Goal: Task Accomplishment & Management: Manage account settings

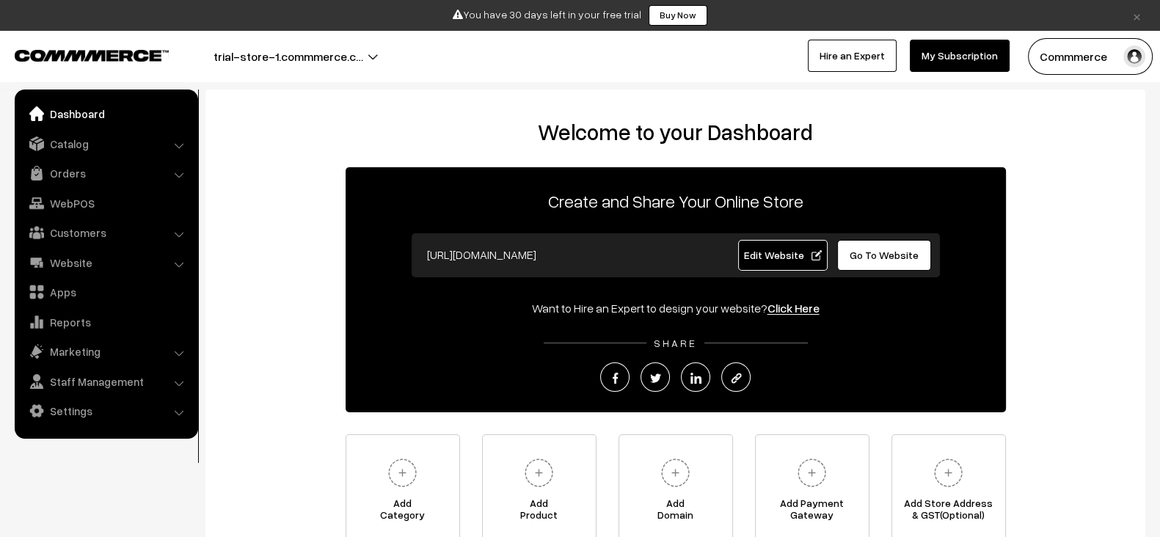
click at [744, 263] on link "Edit Website" at bounding box center [782, 255] width 89 height 31
click at [344, 39] on button "trial-store-1.commmerce.c…" at bounding box center [288, 56] width 252 height 37
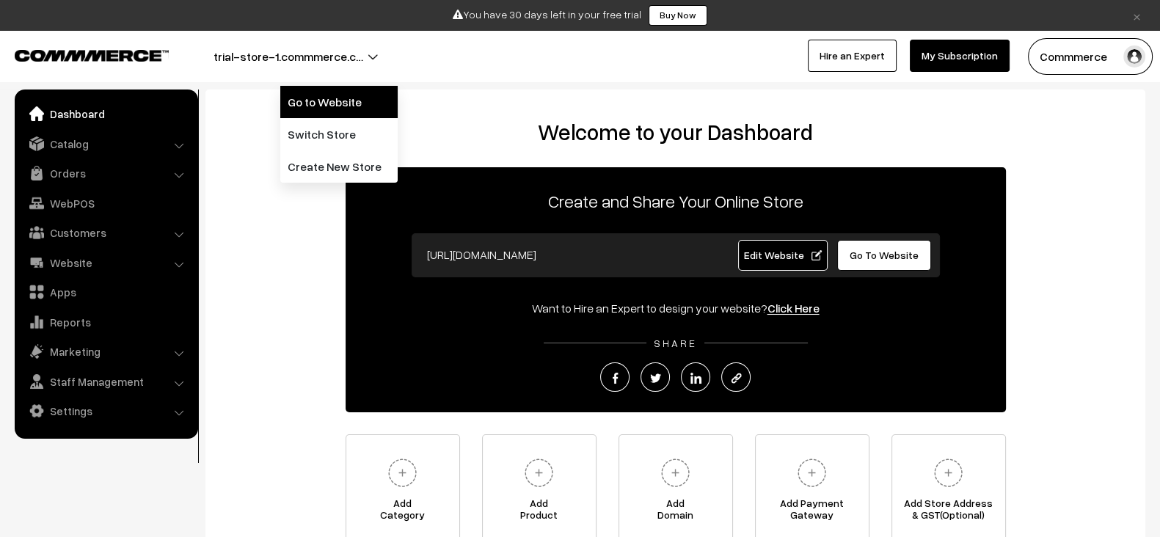
click at [347, 101] on link "Go to Website" at bounding box center [338, 102] width 117 height 32
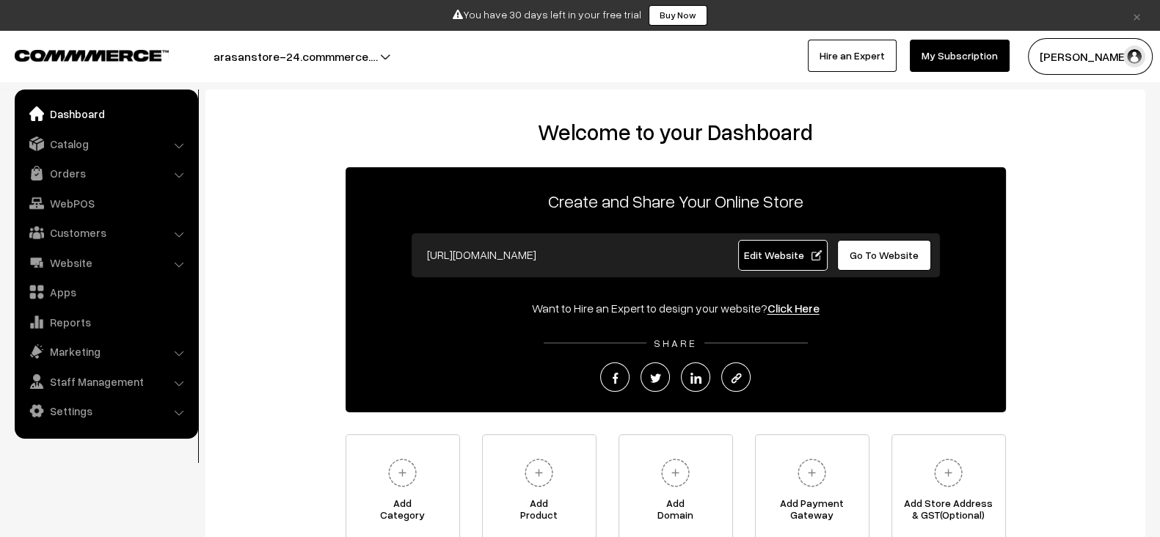
click at [774, 257] on span "Edit Website" at bounding box center [782, 255] width 78 height 12
click at [350, 73] on button "arasanstore-23.commmerce.…" at bounding box center [295, 56] width 266 height 37
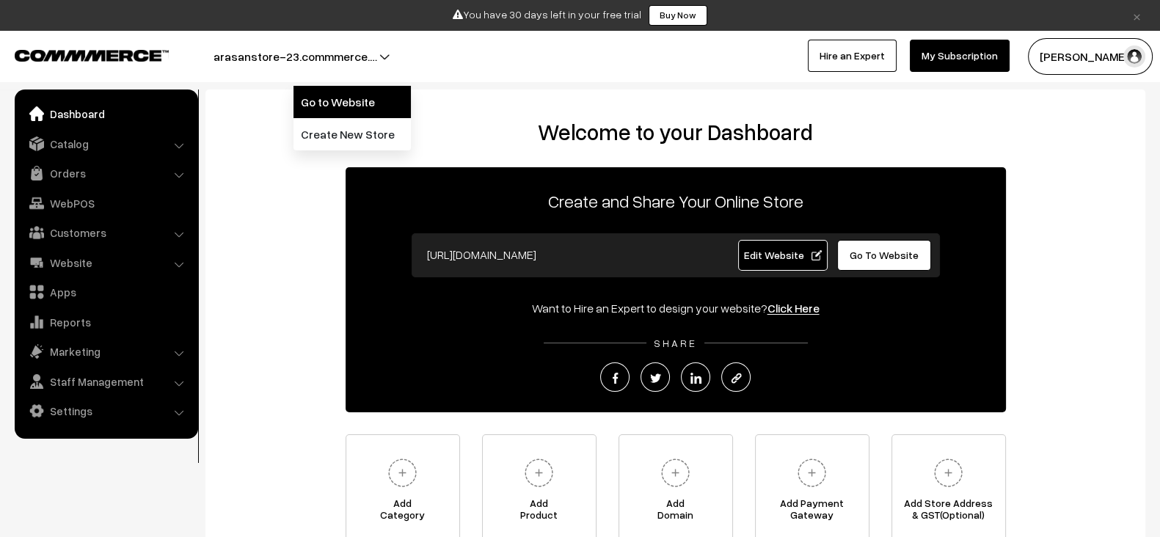
click at [331, 100] on link "Go to Website" at bounding box center [351, 102] width 117 height 32
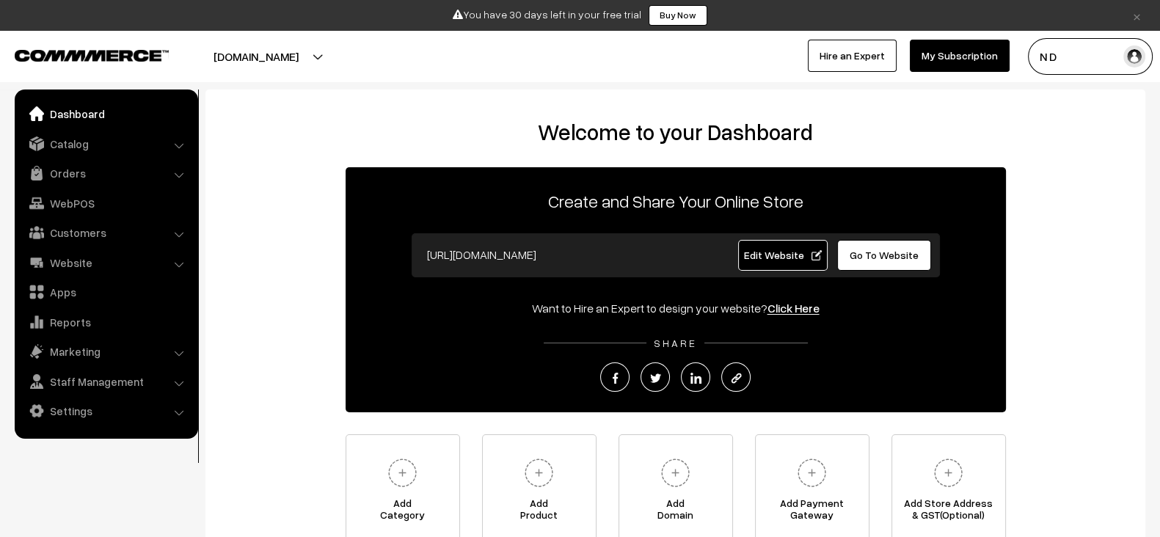
click at [774, 251] on span "Edit Website" at bounding box center [782, 255] width 78 height 12
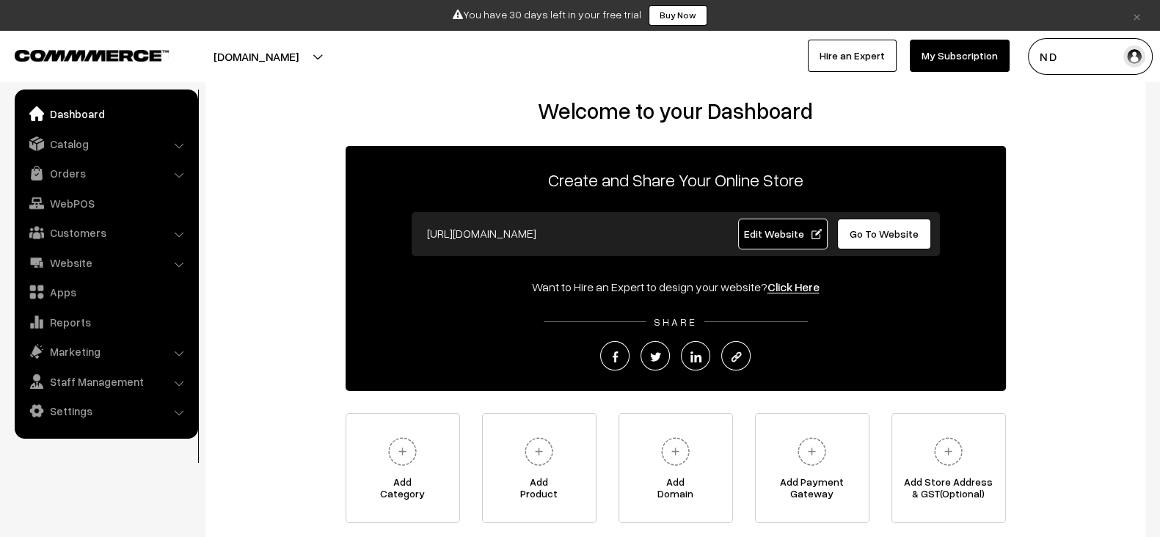
click at [348, 66] on button "[DOMAIN_NAME]" at bounding box center [256, 56] width 188 height 37
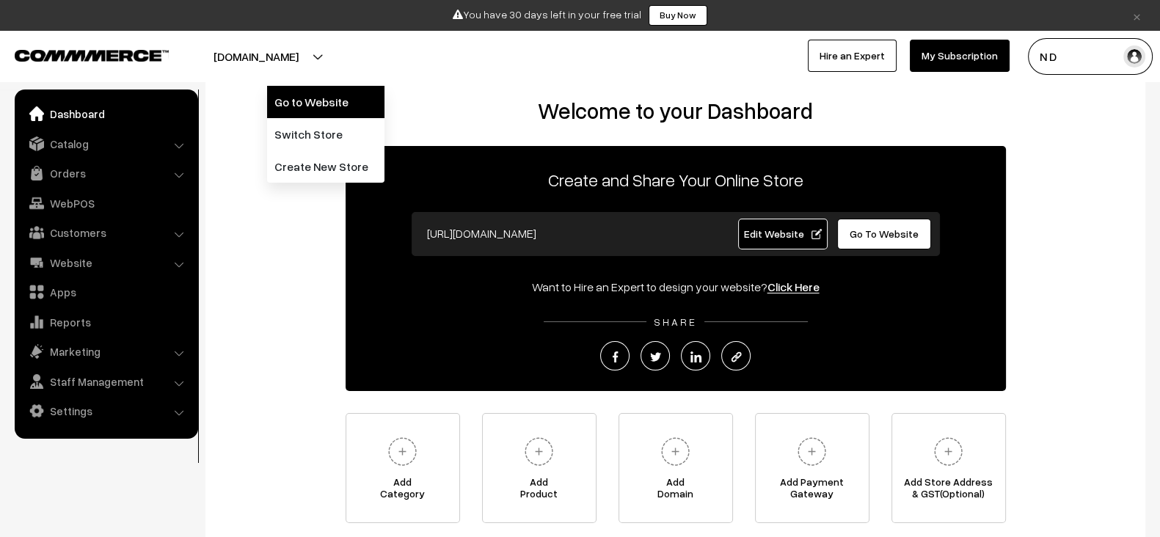
click at [325, 105] on link "Go to Website" at bounding box center [325, 102] width 117 height 32
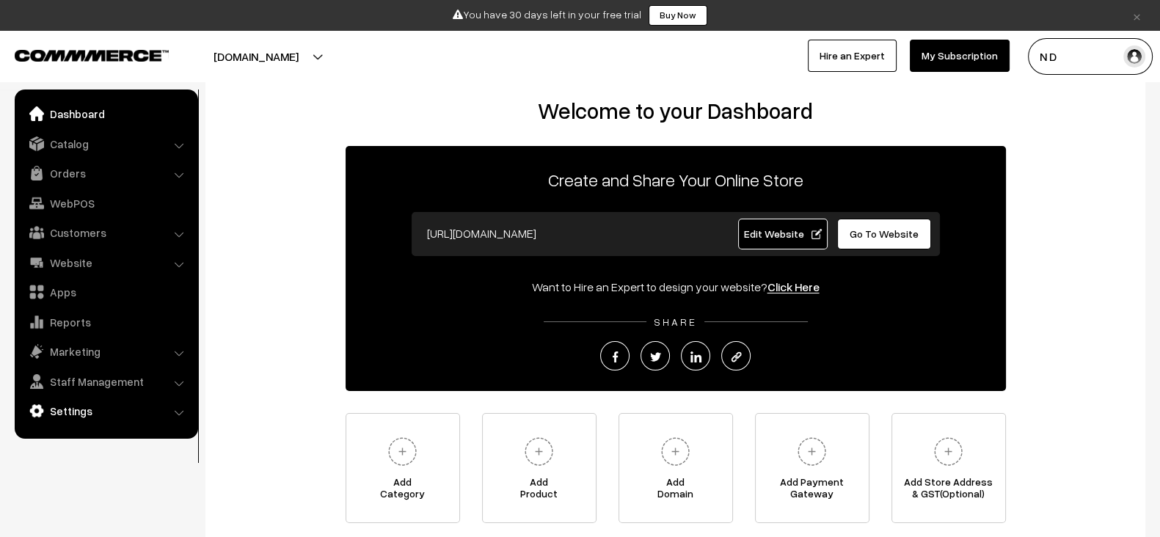
click at [125, 401] on link "Settings" at bounding box center [105, 411] width 175 height 26
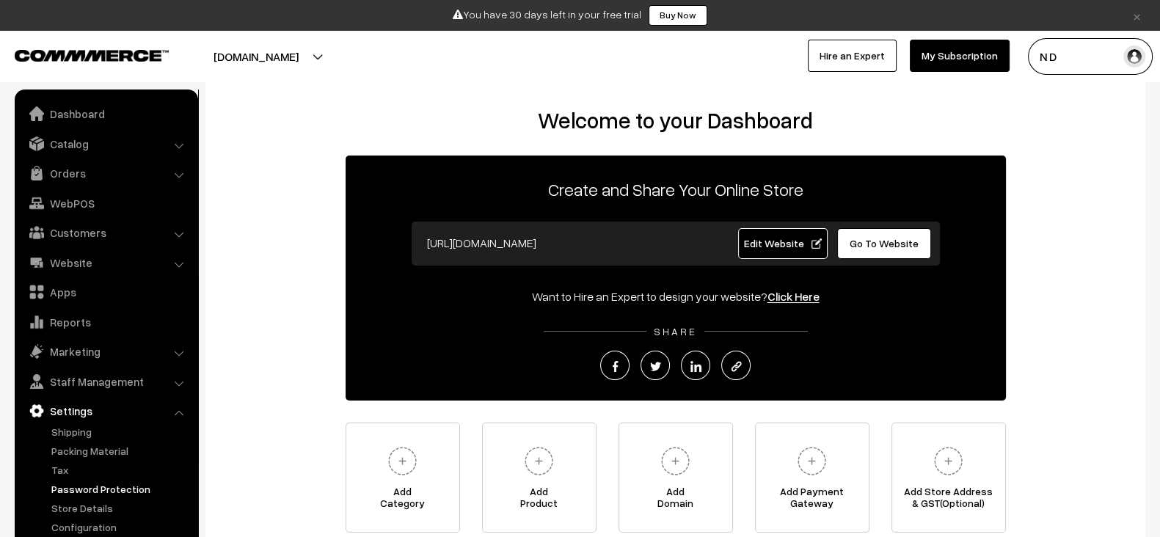
scroll to position [7, 0]
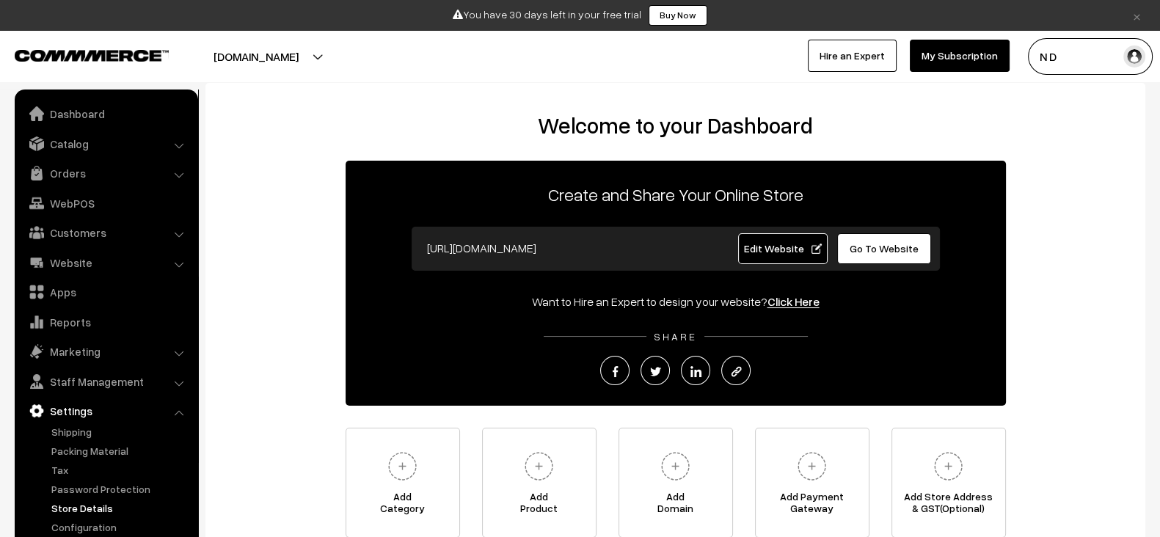
click at [89, 507] on link "Store Details" at bounding box center [120, 507] width 145 height 15
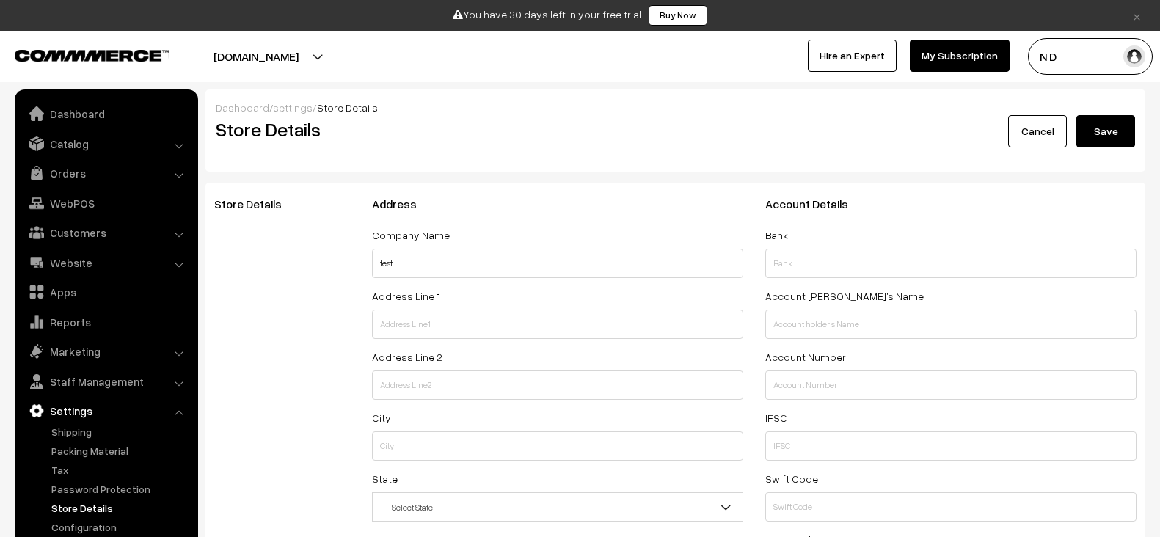
select select "99"
click at [89, 521] on link "Configuration" at bounding box center [120, 526] width 145 height 15
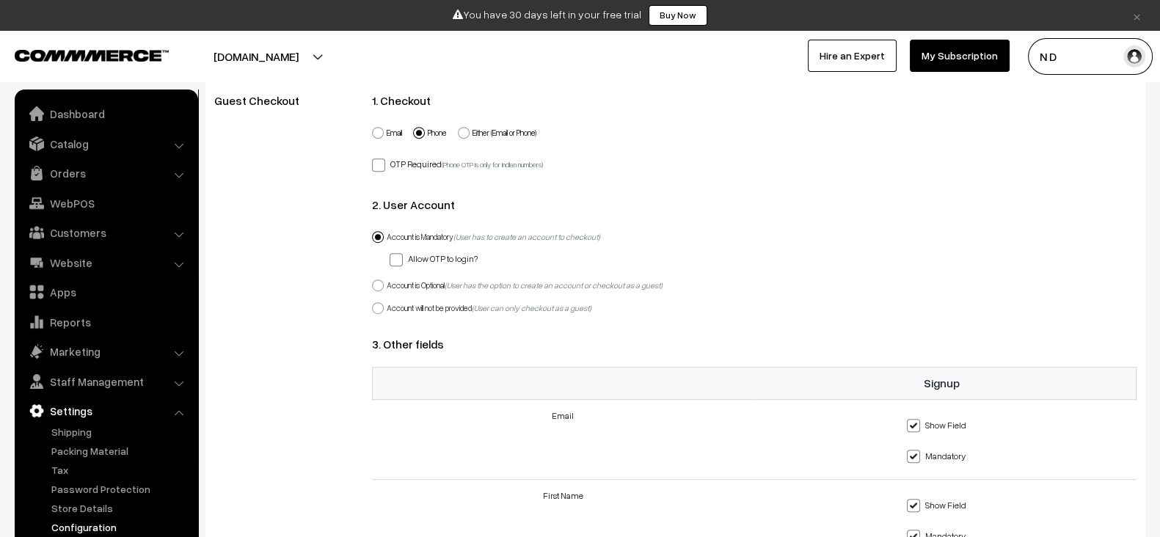
scroll to position [1053, 0]
click at [469, 285] on icon "(User has the option to create an account or checkout as a guest)" at bounding box center [553, 287] width 218 height 10
click at [374, 284] on input "Account is Optional (User has the option to create an account or checkout as a …" at bounding box center [370, 279] width 10 height 10
radio input "true"
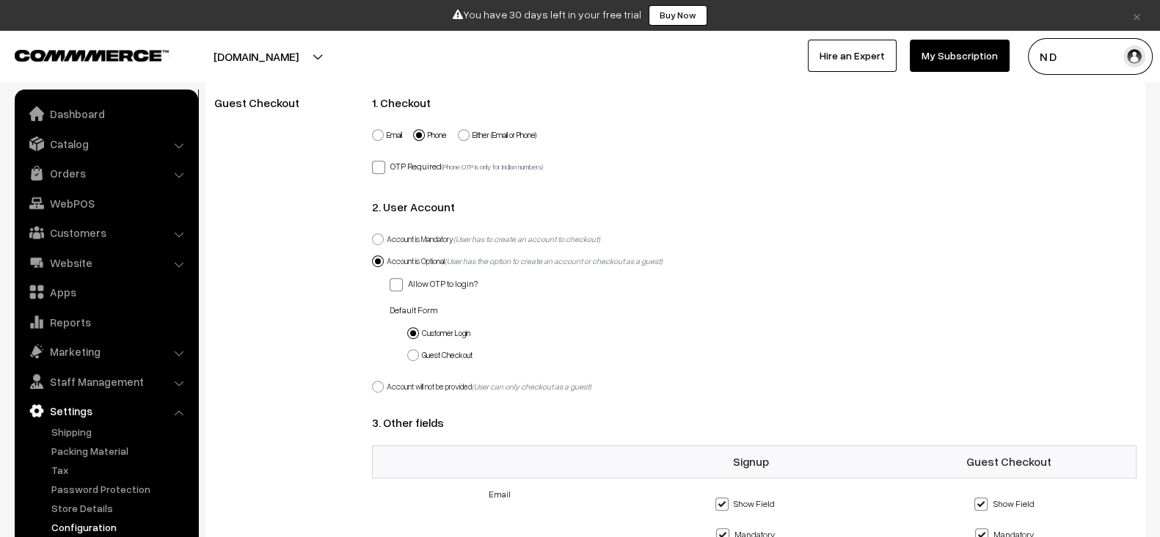
click at [482, 129] on label "Either (Email or Phone)" at bounding box center [497, 135] width 78 height 12
click at [460, 127] on input "Either (Email or Phone)" at bounding box center [455, 127] width 10 height 10
radio input "true"
click at [934, 160] on div "OTP Required (Phone OTP is only for indian numbers)" at bounding box center [754, 165] width 765 height 18
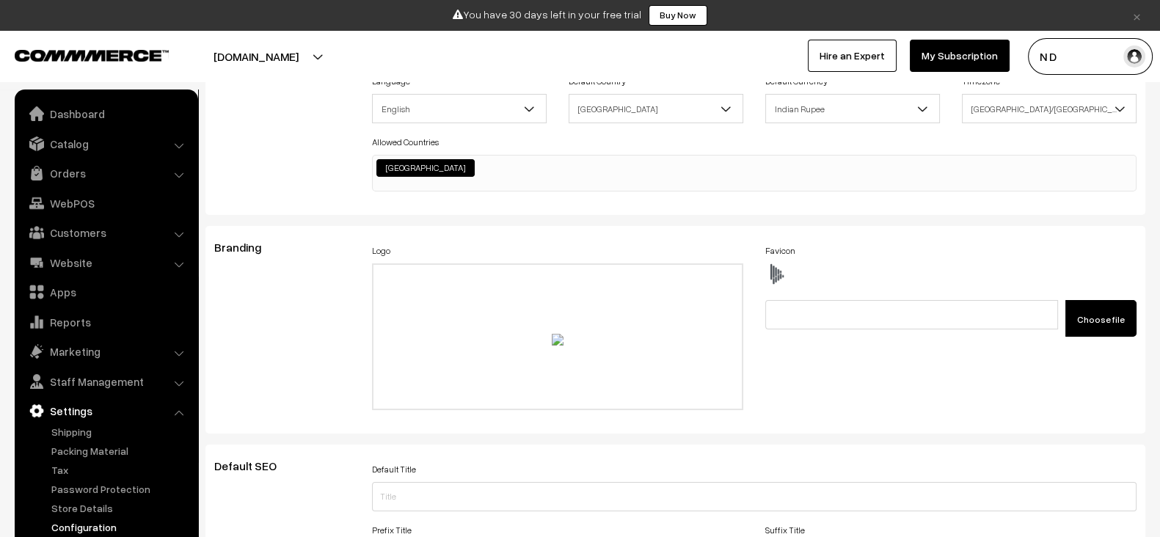
scroll to position [0, 0]
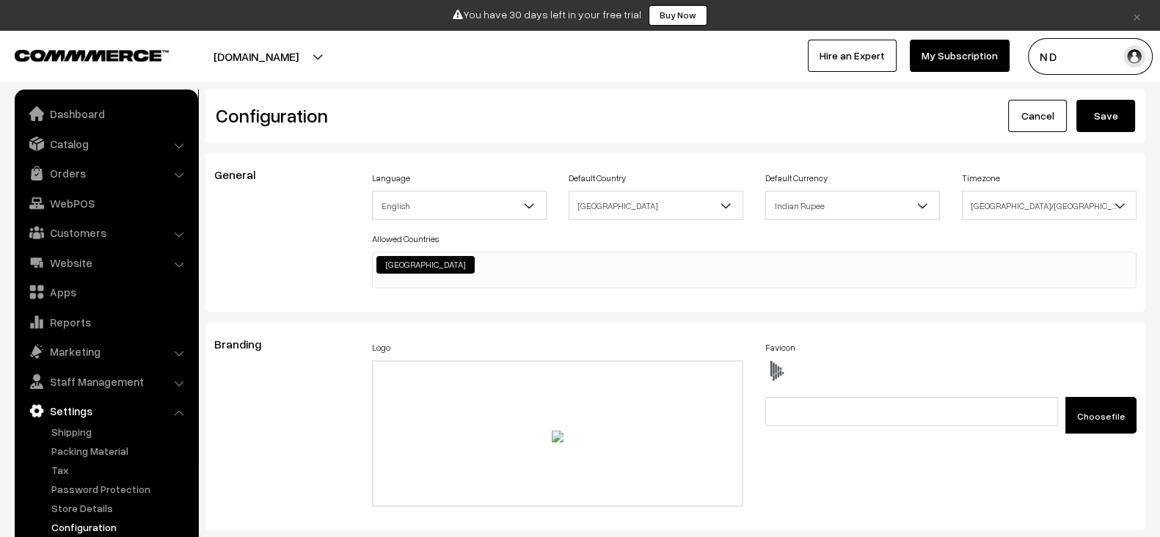
click at [1105, 128] on button "Save" at bounding box center [1105, 116] width 59 height 32
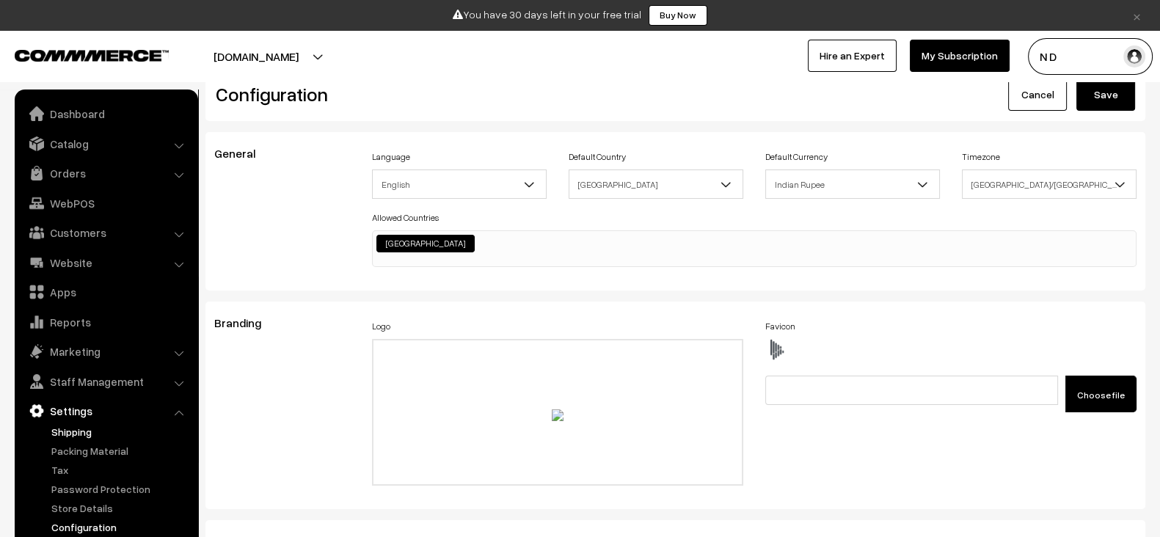
scroll to position [20, 0]
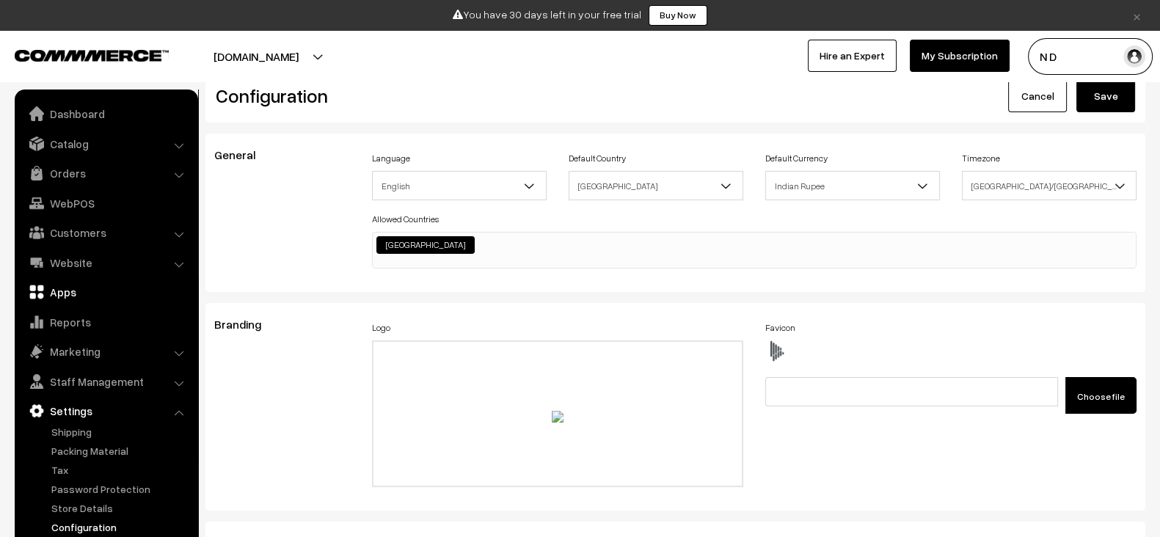
click at [92, 298] on link "Apps" at bounding box center [105, 292] width 175 height 26
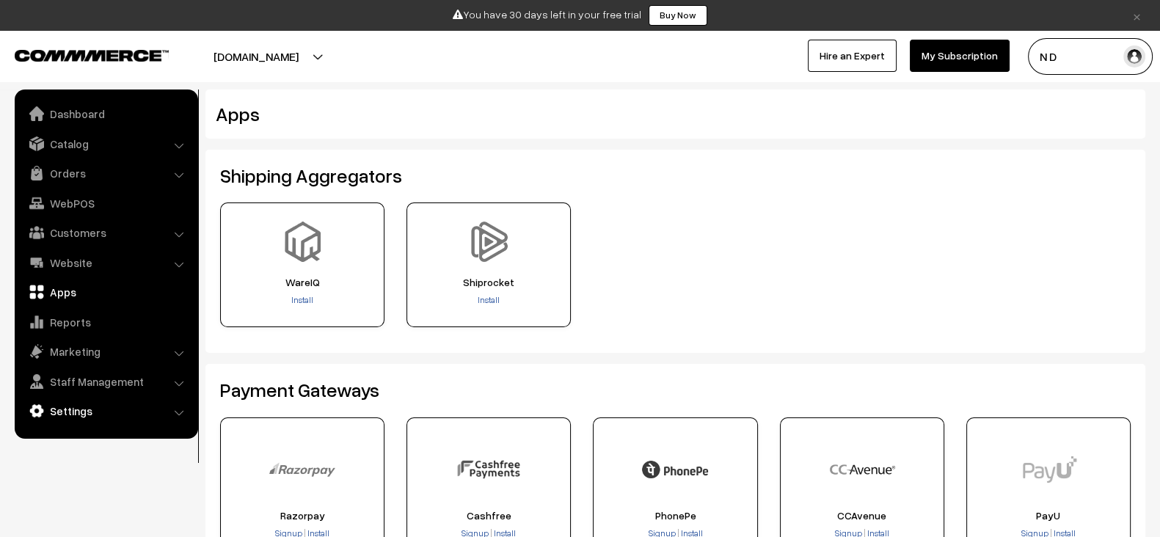
click at [100, 422] on link "Settings" at bounding box center [105, 411] width 175 height 26
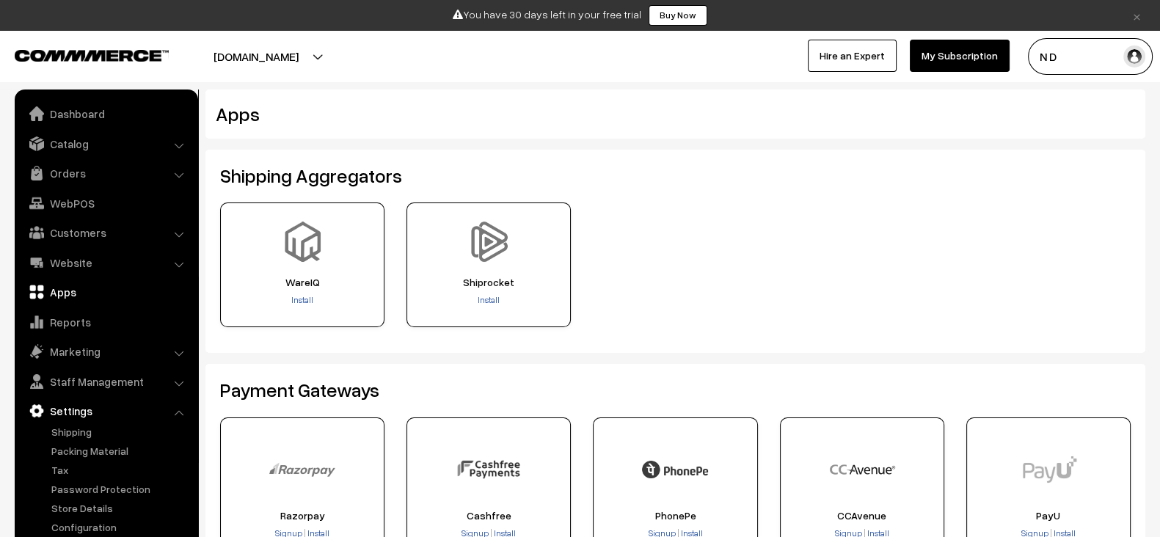
click at [110, 284] on link "Apps" at bounding box center [105, 292] width 175 height 26
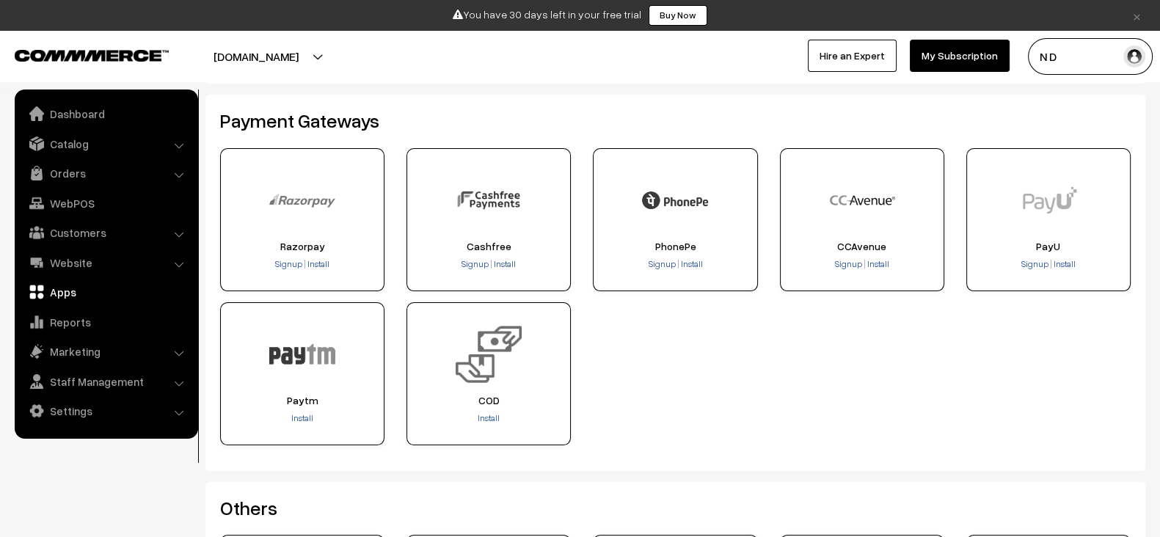
scroll to position [278, 0]
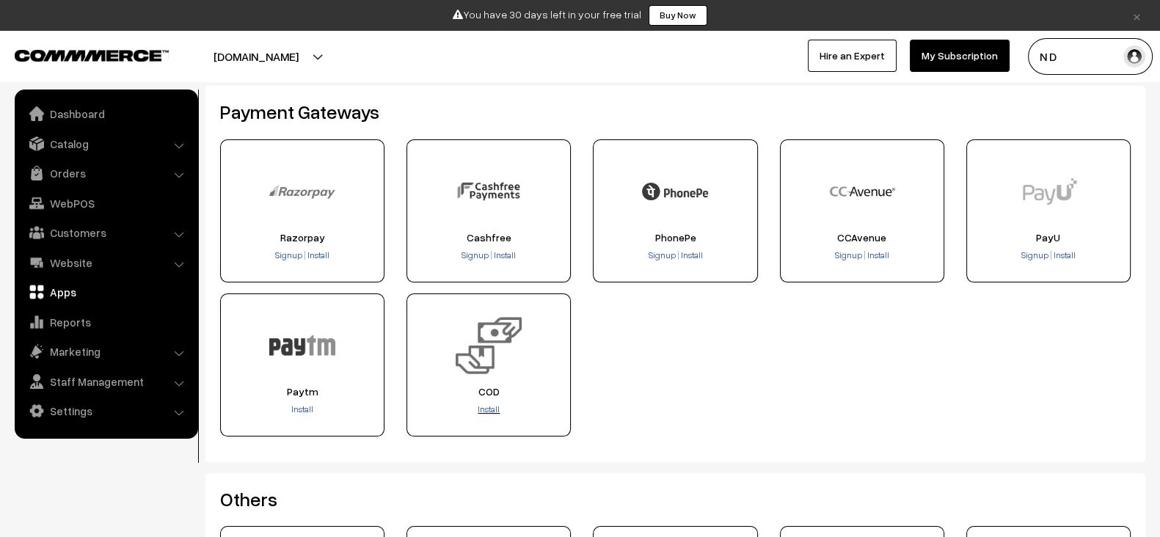
drag, startPoint x: 502, startPoint y: 405, endPoint x: 494, endPoint y: 405, distance: 8.1
click at [494, 405] on div "Install" at bounding box center [488, 410] width 154 height 15
click at [494, 405] on span "Install" at bounding box center [488, 408] width 22 height 11
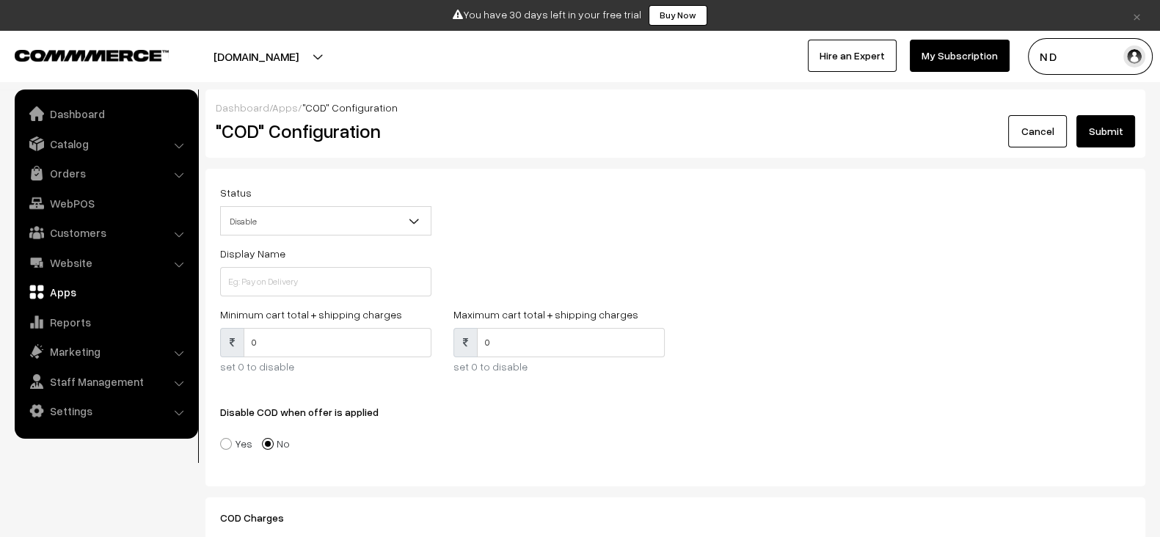
click at [400, 220] on span "Disable" at bounding box center [326, 221] width 210 height 26
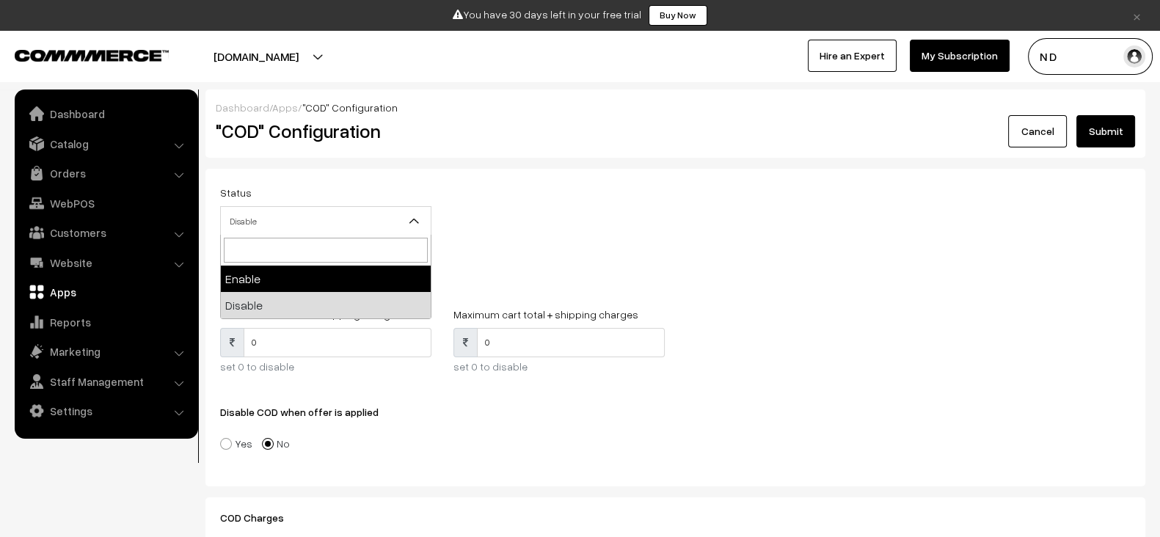
select select "1"
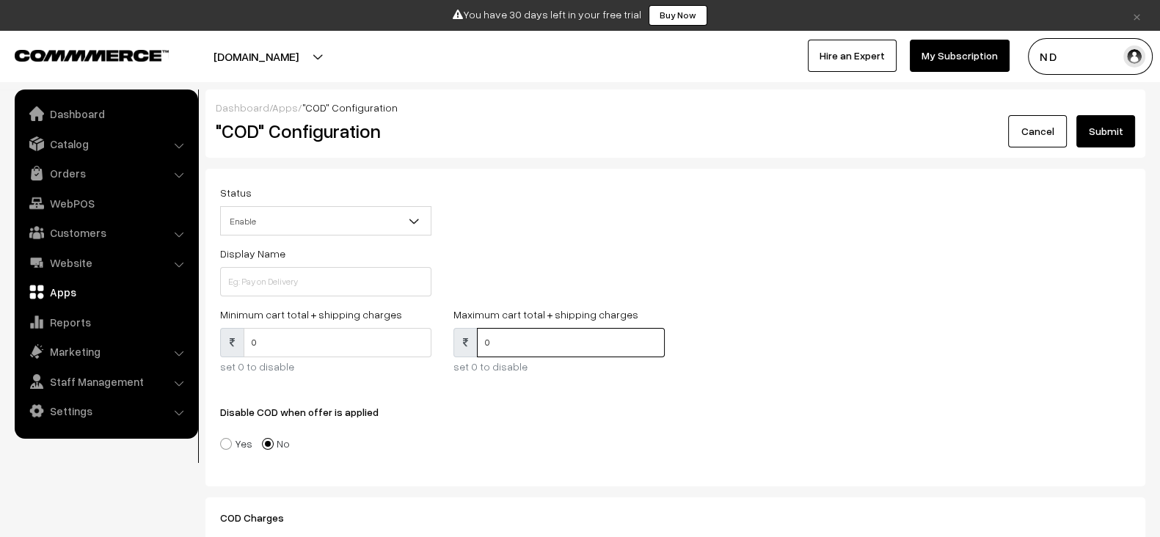
click at [502, 351] on input "0" at bounding box center [571, 342] width 188 height 29
type input "1000000"
click at [336, 276] on input at bounding box center [325, 281] width 211 height 29
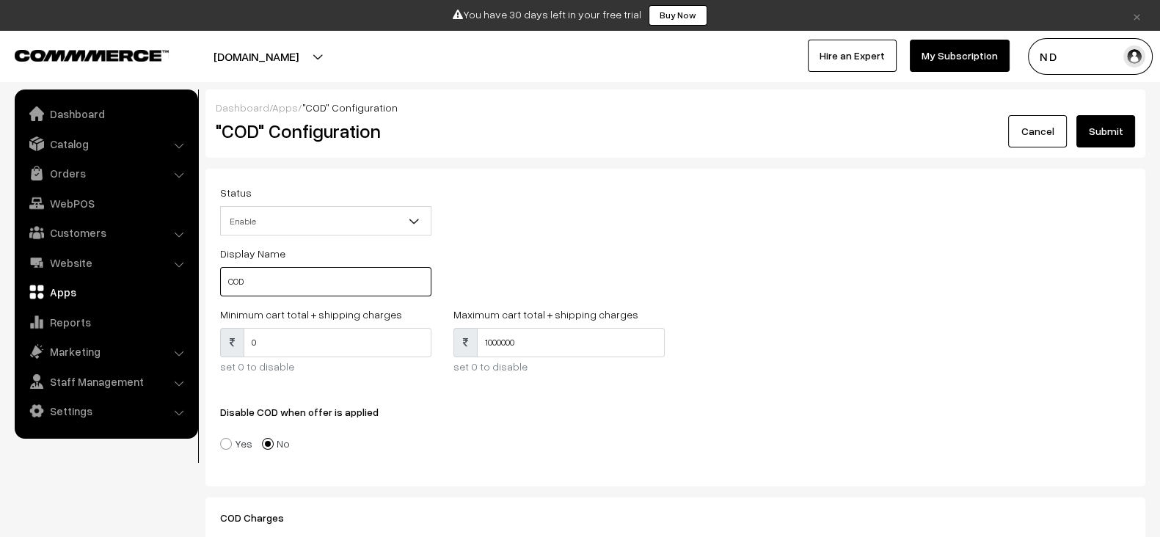
type input "COD"
type input "Cash On Delivery"
click at [1111, 125] on button "Submit" at bounding box center [1105, 131] width 59 height 32
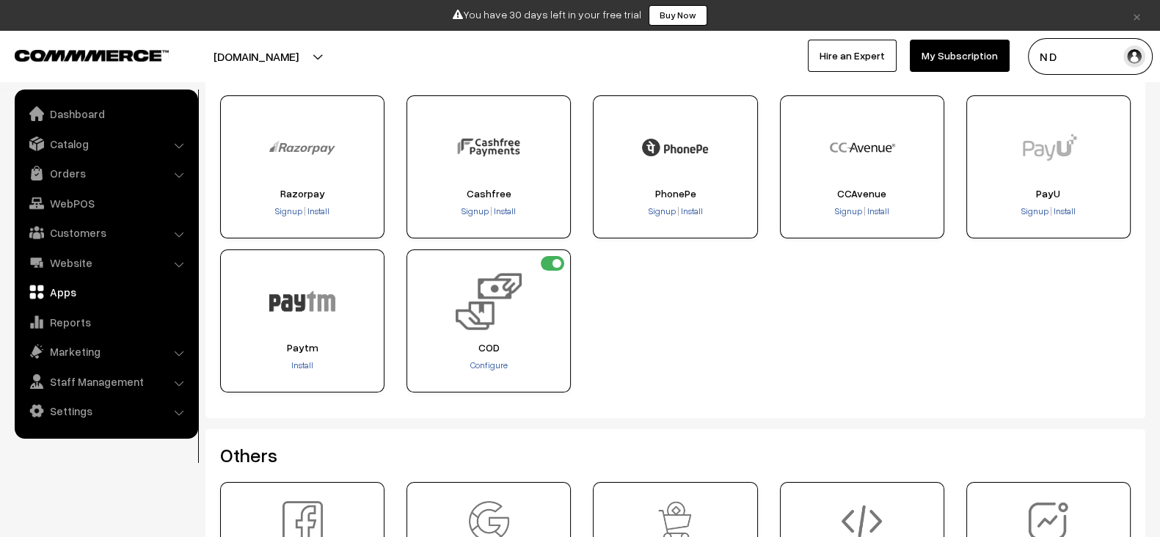
scroll to position [320, 0]
click at [67, 115] on link "Dashboard" at bounding box center [105, 113] width 175 height 26
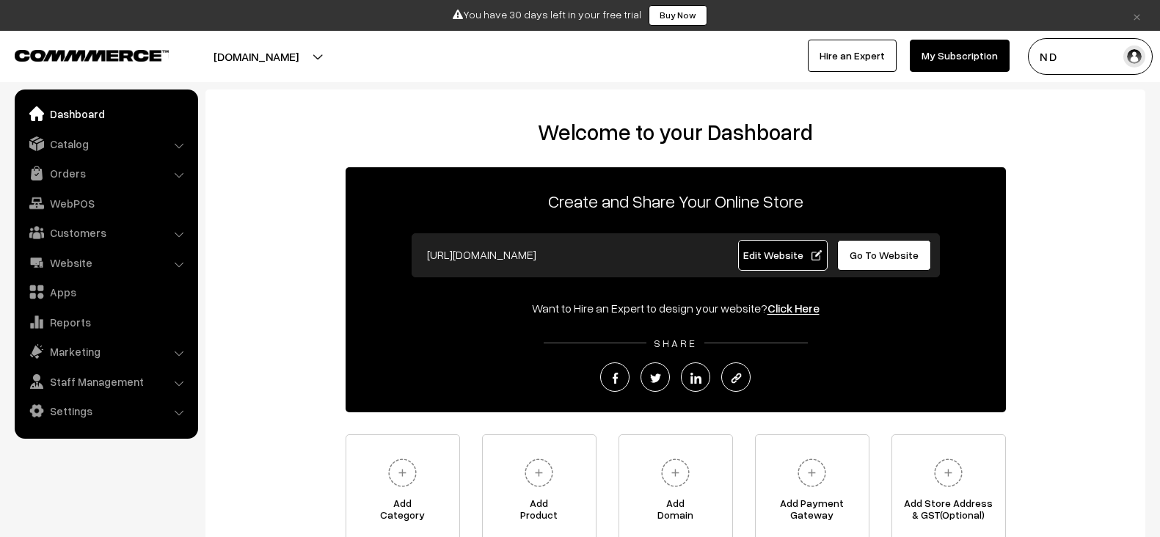
scroll to position [139, 0]
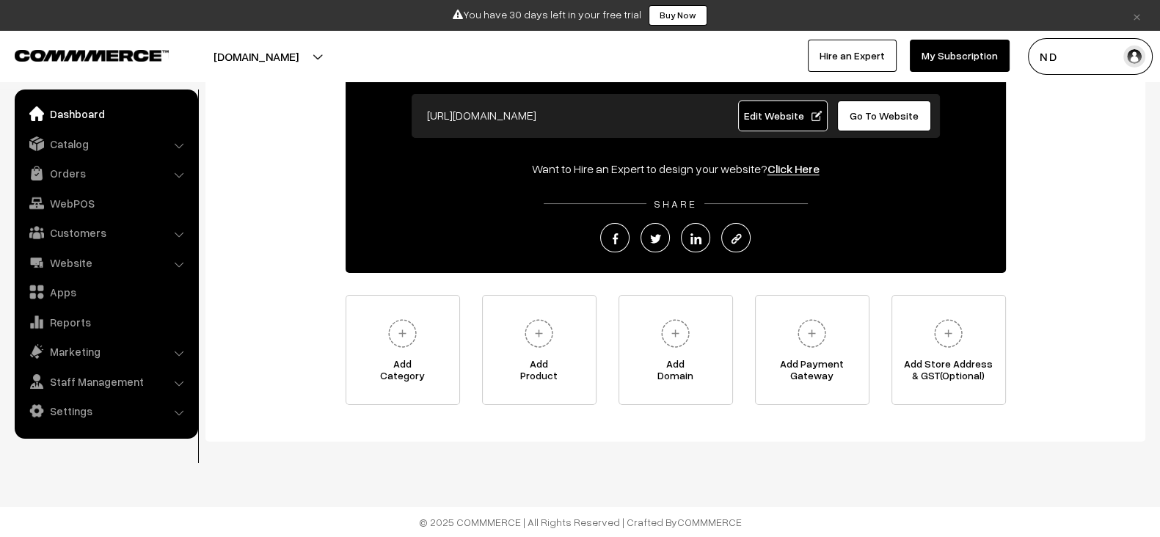
click at [816, 339] on img at bounding box center [811, 333] width 40 height 40
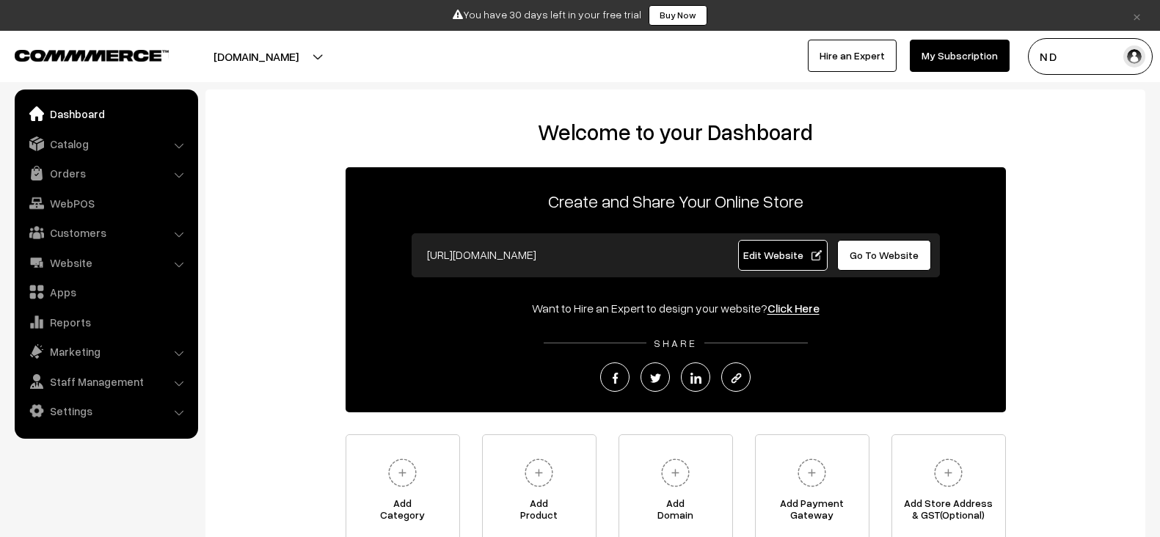
scroll to position [139, 0]
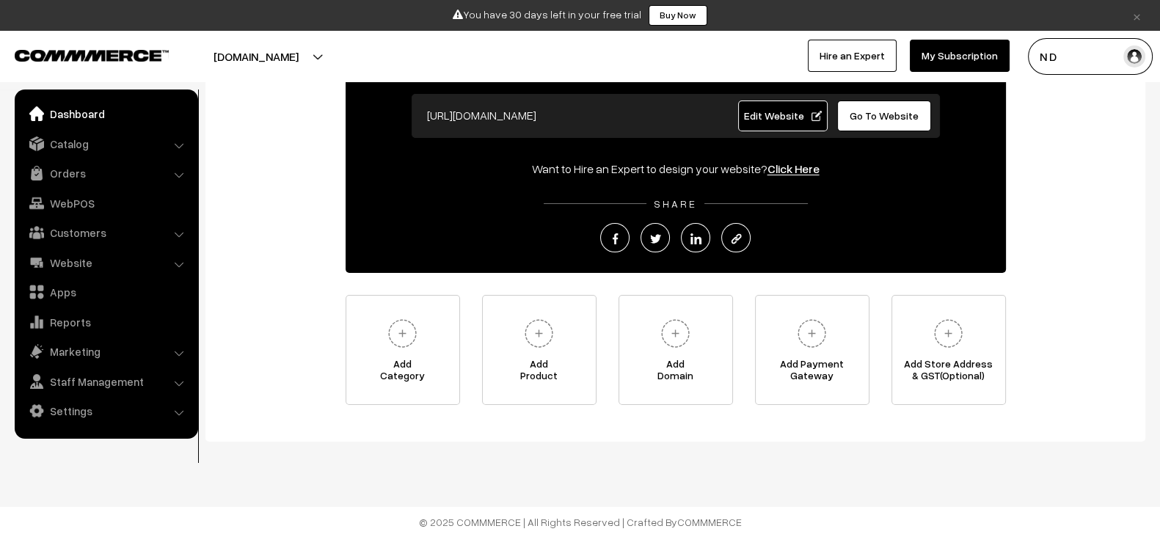
click at [959, 320] on img at bounding box center [948, 333] width 40 height 40
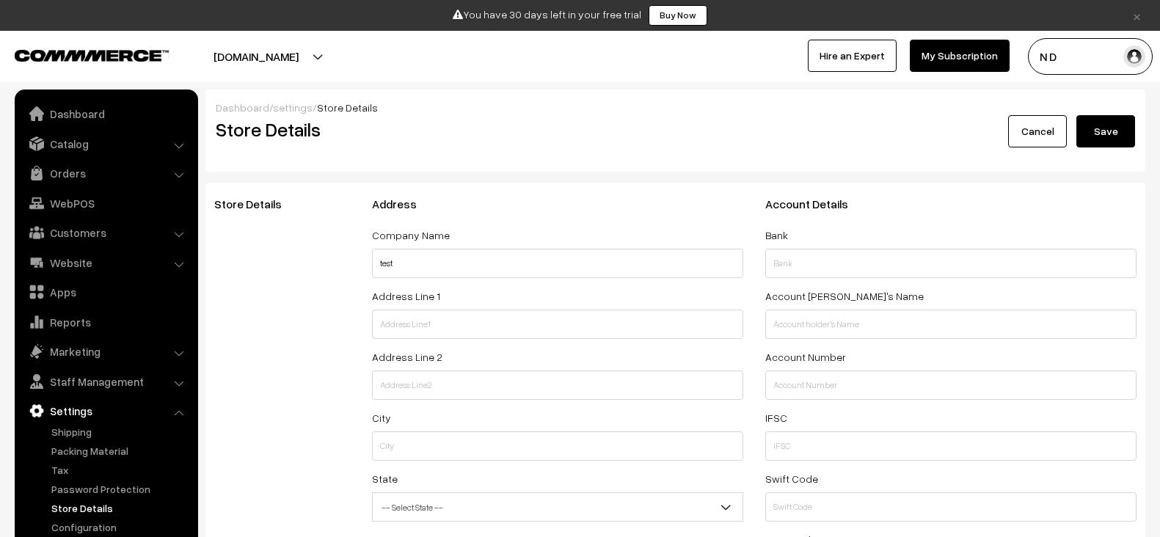
select select "99"
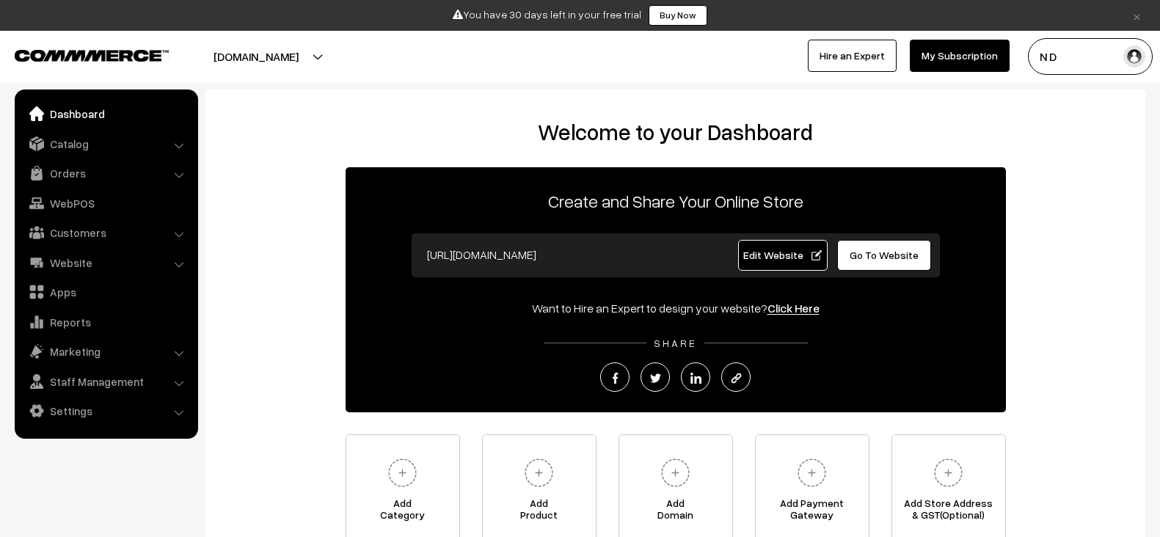
scroll to position [139, 0]
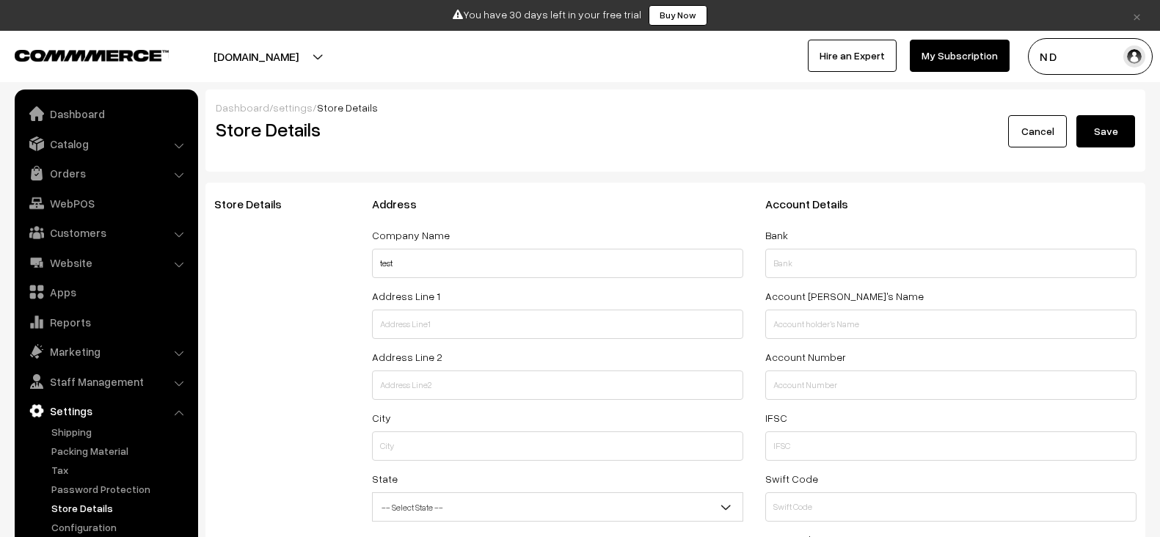
select select "99"
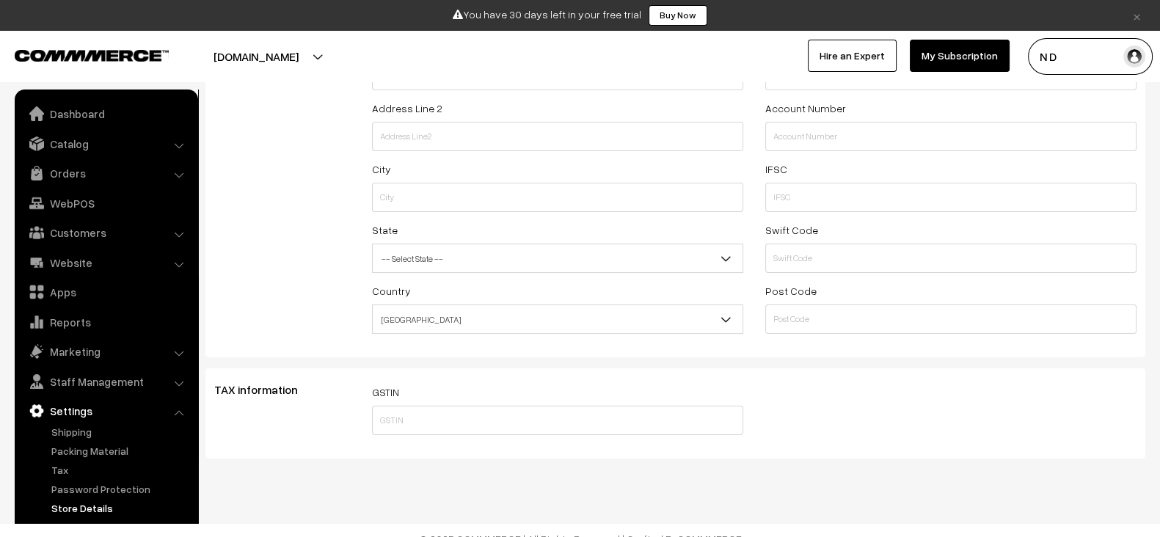
scroll to position [257, 0]
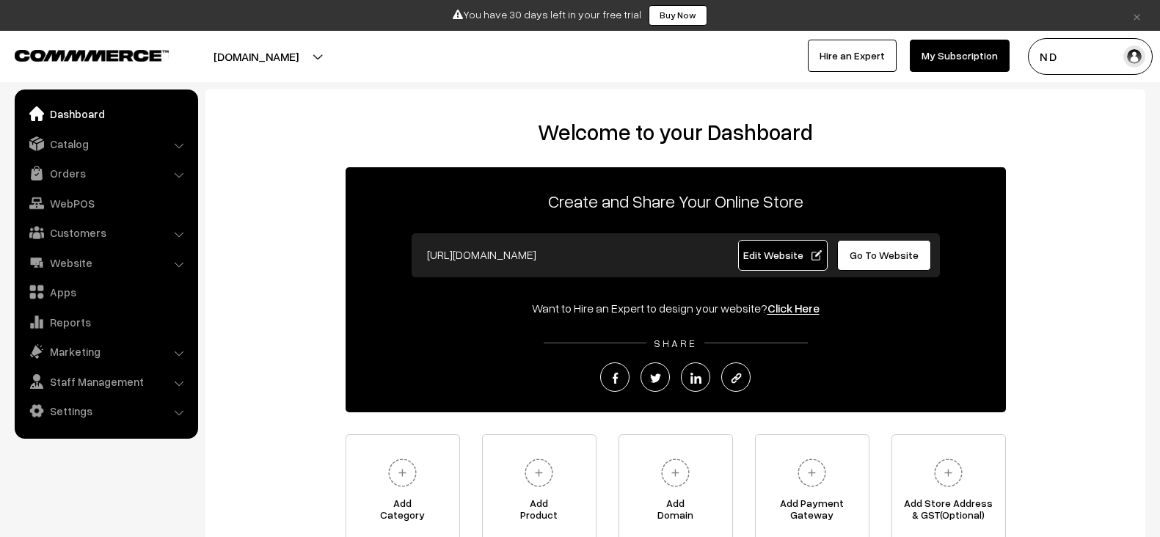
scroll to position [139, 0]
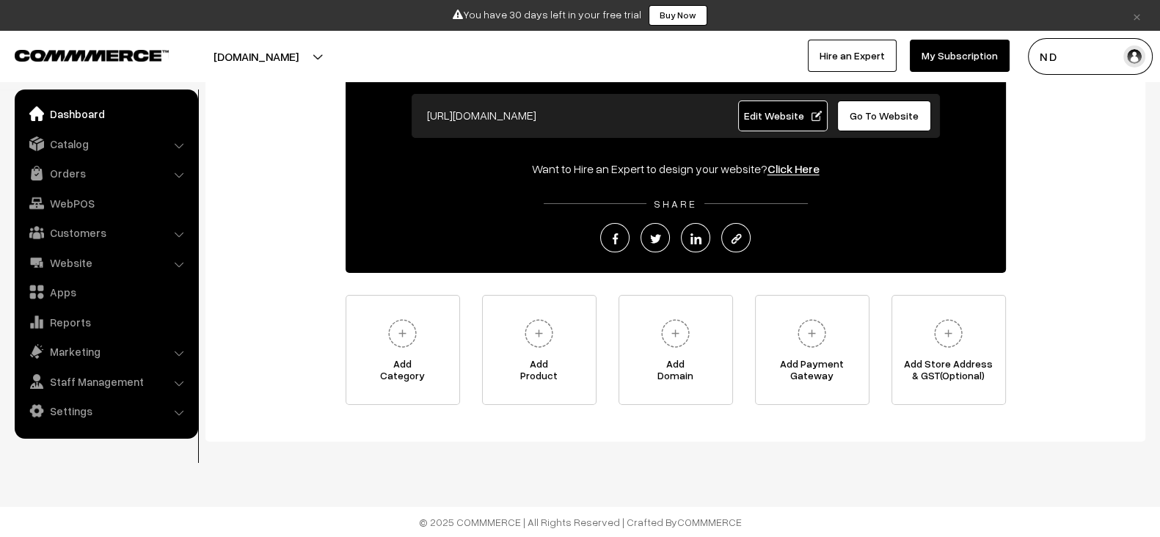
click at [104, 129] on ul "Dashboard Catalog" at bounding box center [106, 263] width 183 height 349
click at [102, 148] on link "Catalog" at bounding box center [105, 144] width 175 height 26
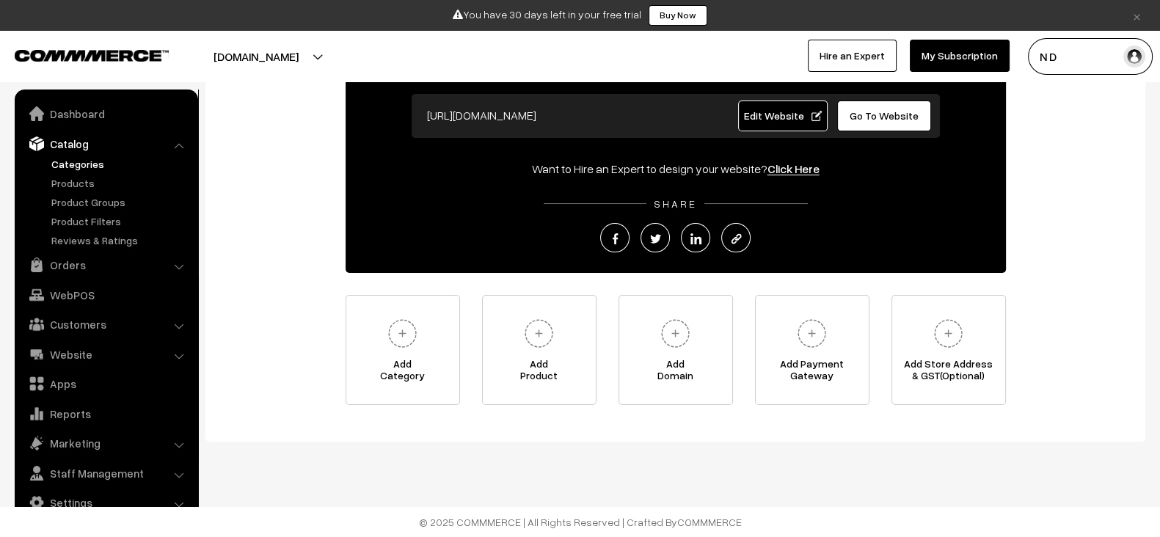
click at [88, 159] on link "Categories" at bounding box center [120, 163] width 145 height 15
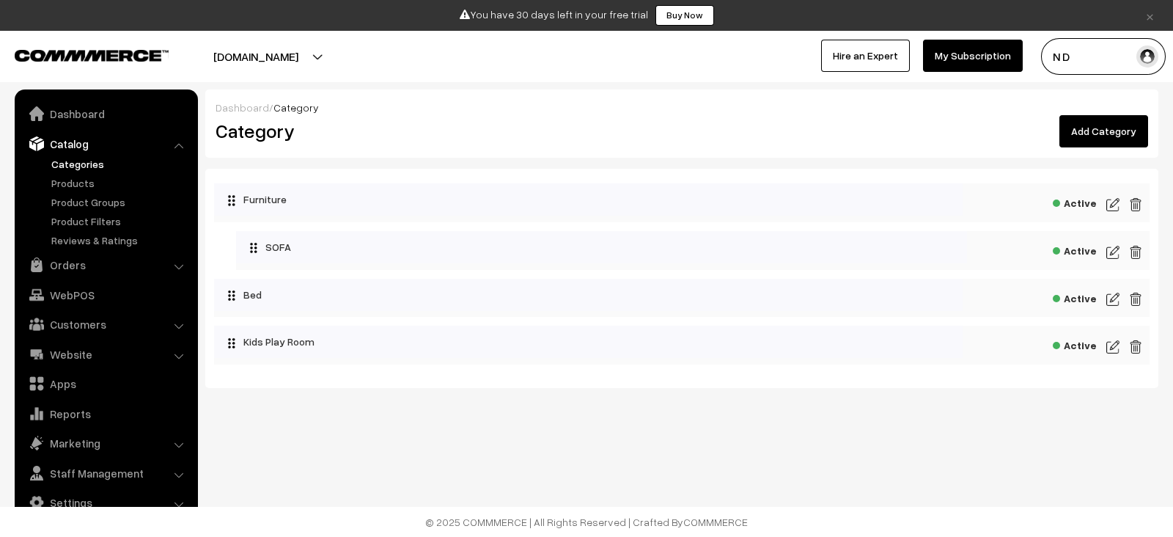
click at [1107, 351] on img at bounding box center [1113, 347] width 13 height 18
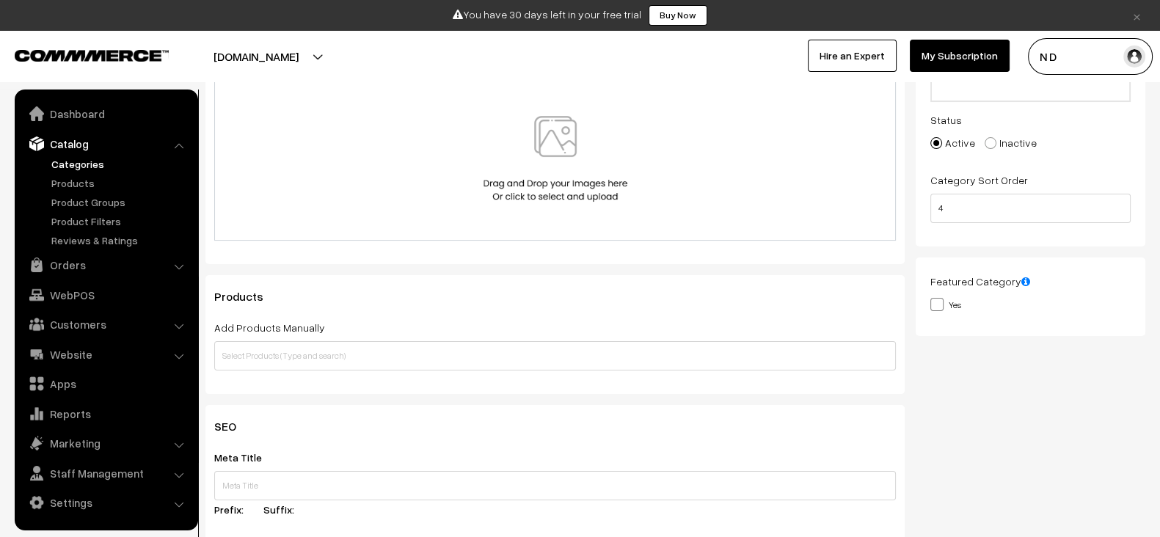
scroll to position [243, 0]
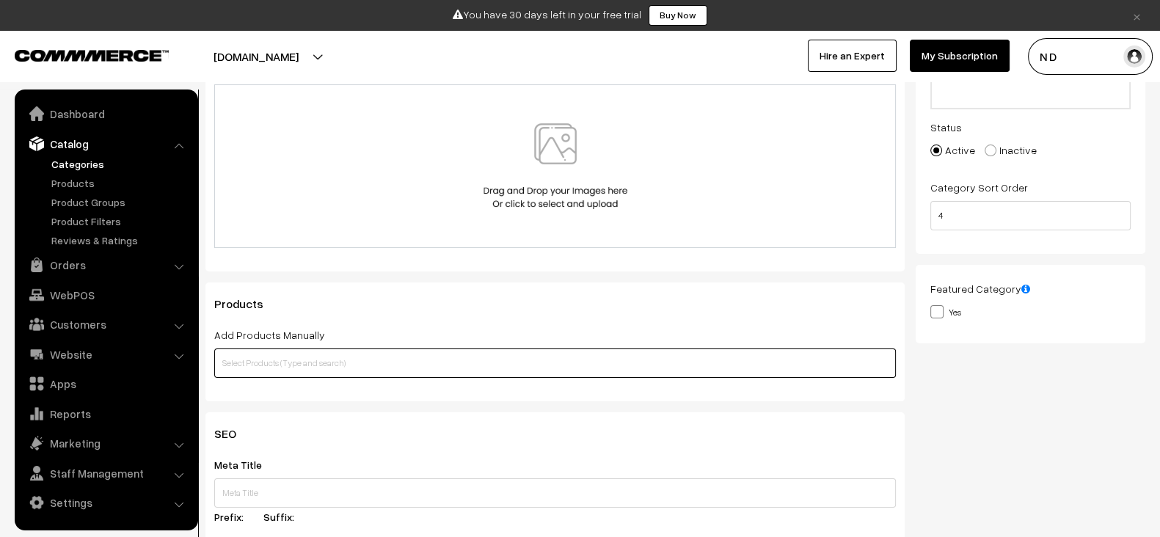
click at [641, 354] on input "text" at bounding box center [554, 362] width 681 height 29
type input "v"
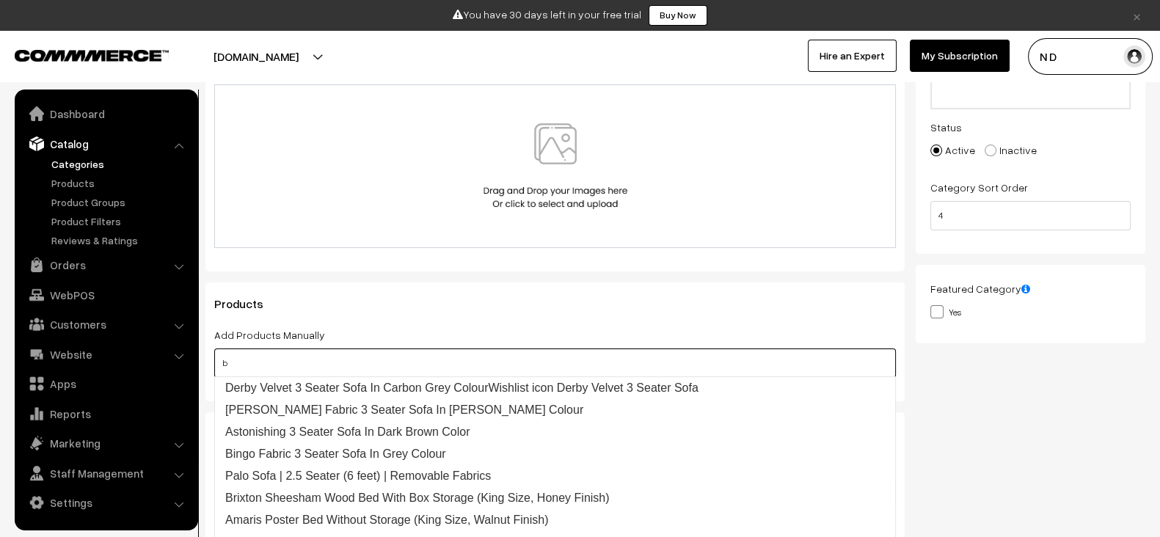
type input "Derby Velvet 3 Seater Sofa In Carbon Grey ColourWishlist icon Derby Velvet 3 Se…"
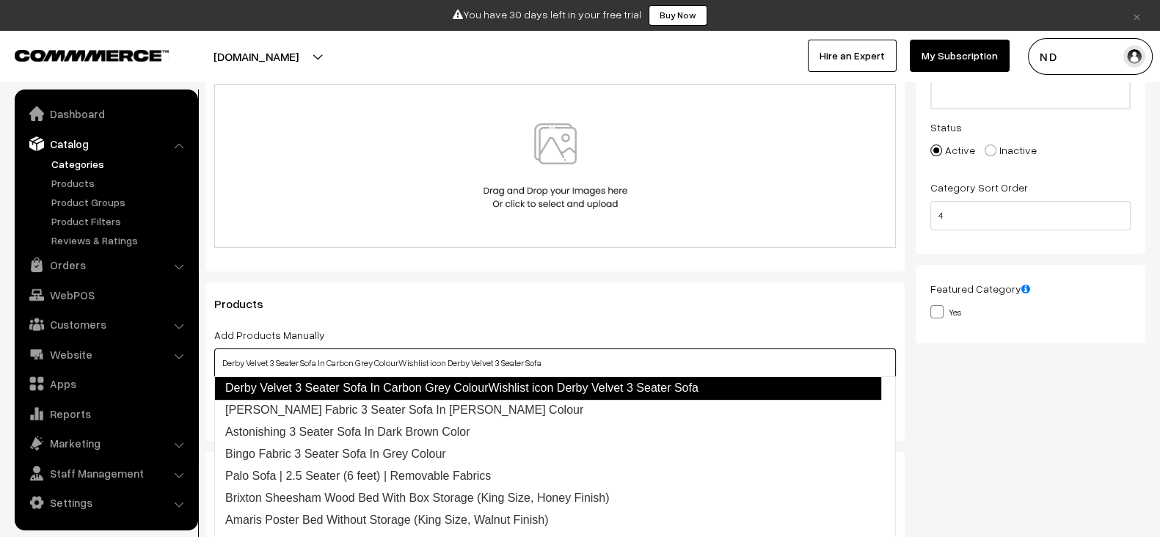
type input "[PERSON_NAME] Fabric 3 Seater Sofa In [PERSON_NAME] Colour"
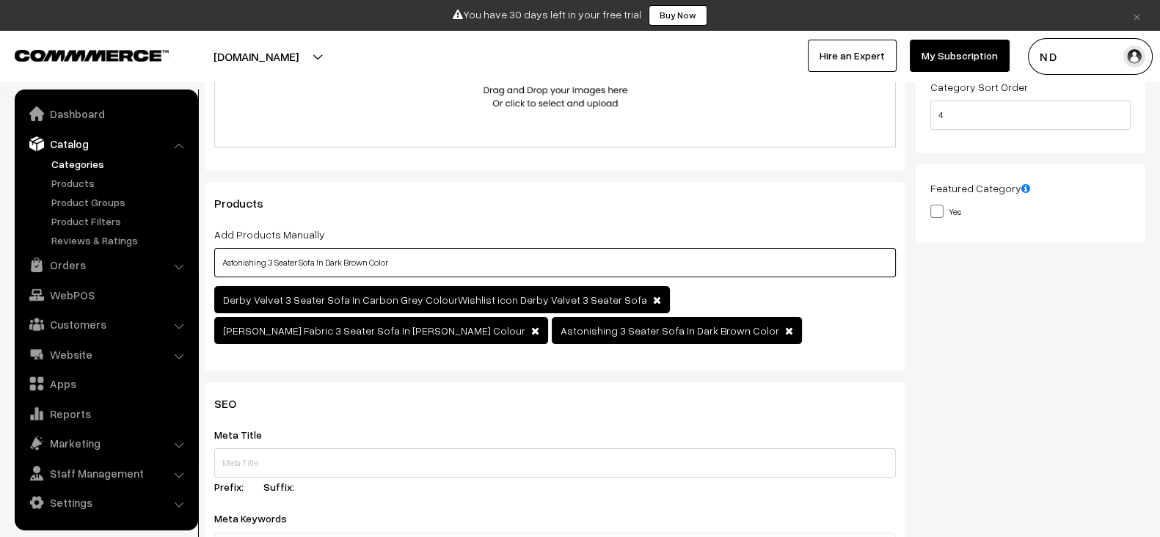
scroll to position [345, 0]
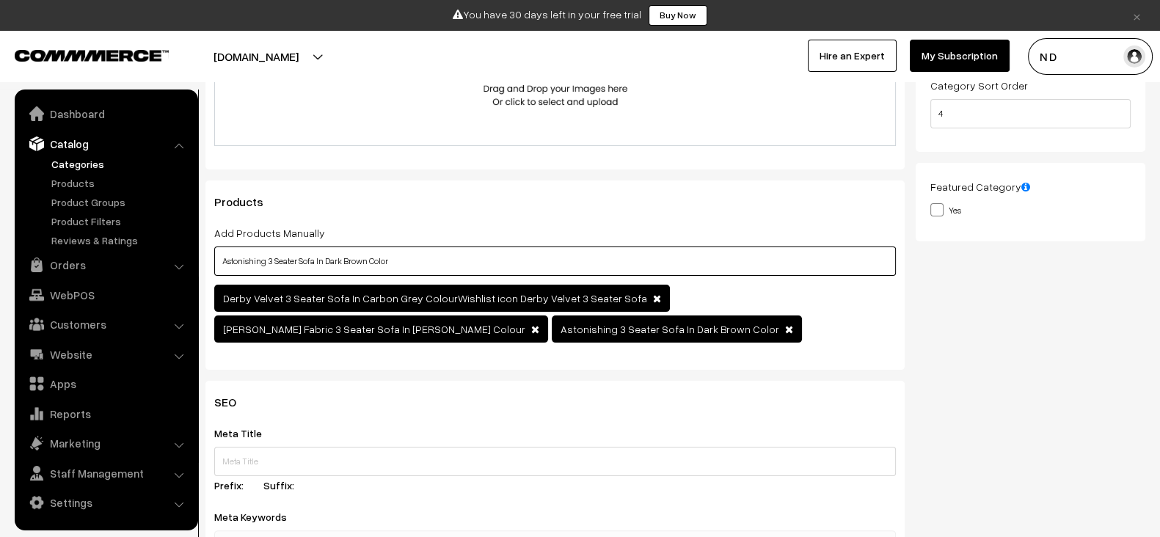
type input "Astonishing 3 Seater Sofa In Dark Brown Color"
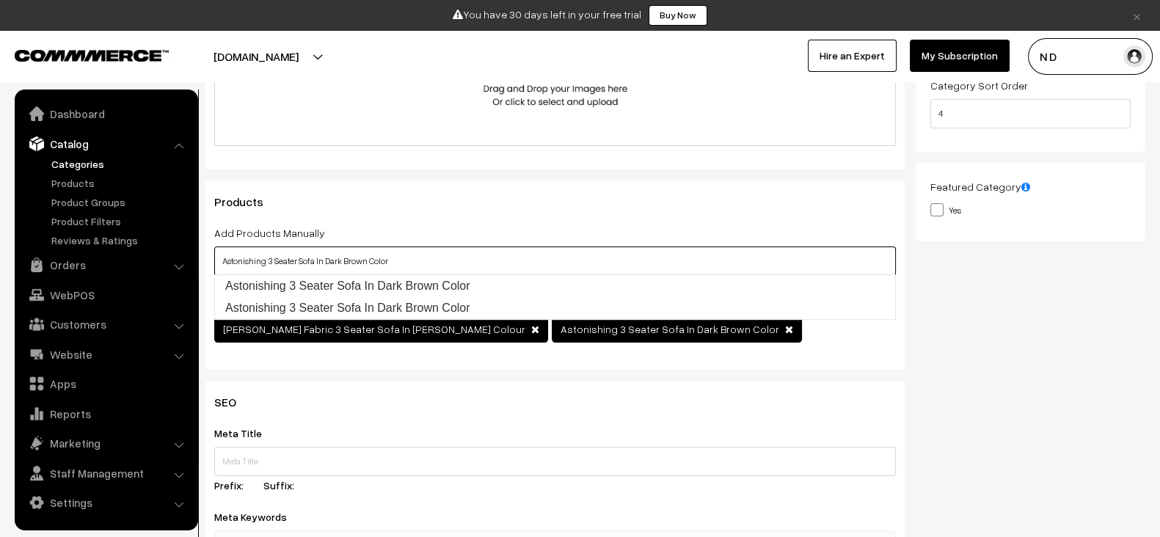
scroll to position [355, 0]
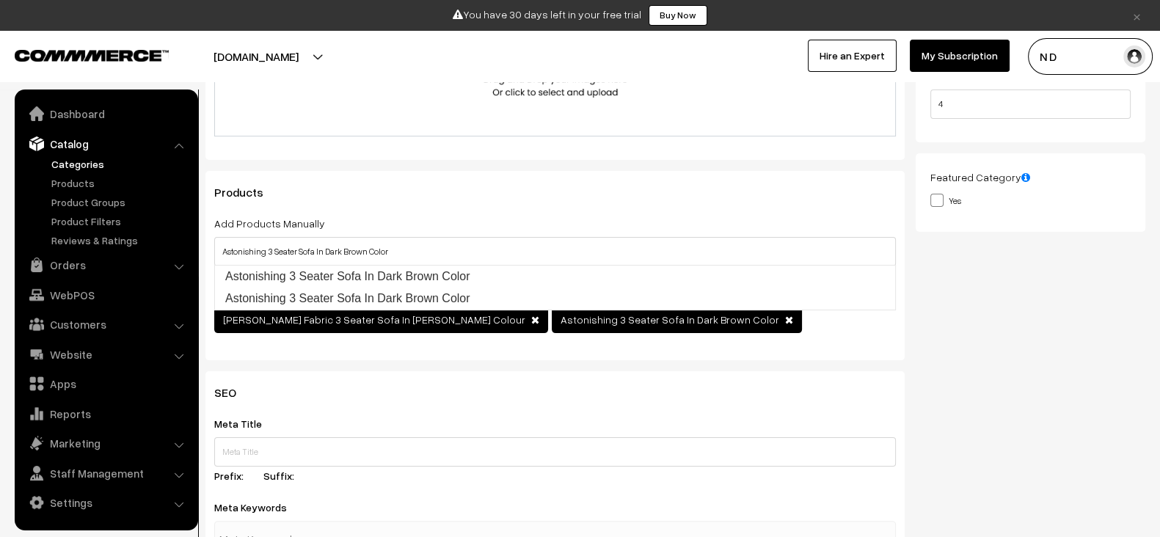
click at [1034, 279] on div "Thumbnail Drag and drop a file here or click Ooops, something wrong appended. w…" at bounding box center [1035, 92] width 241 height 557
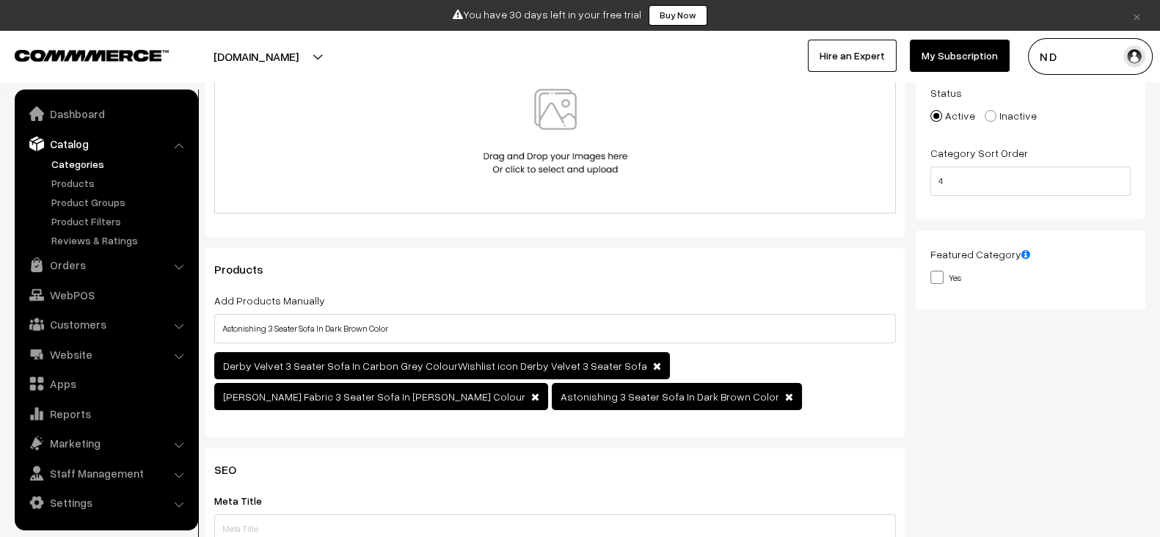
scroll to position [276, 0]
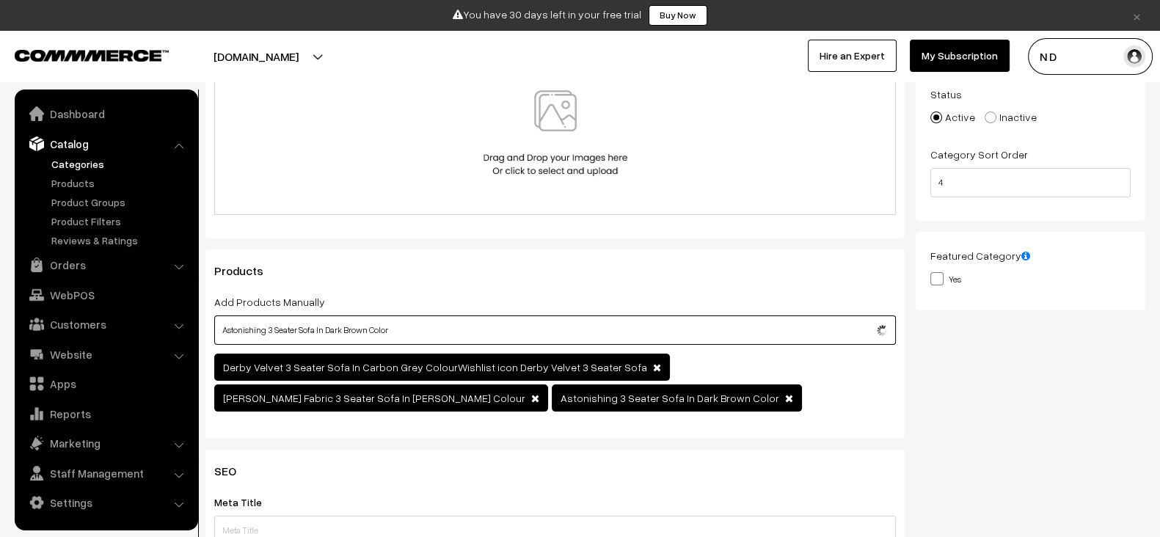
click at [639, 338] on input "Astonishing 3 Seater Sofa In Dark Brown Color" at bounding box center [554, 329] width 681 height 29
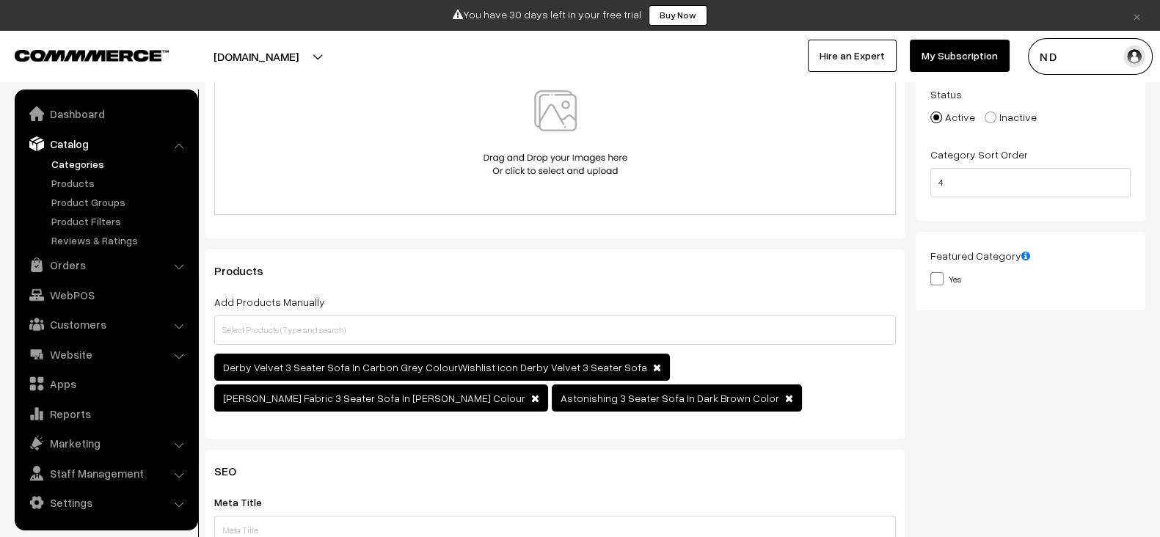
click at [1016, 392] on div "Thumbnail Drag and drop a file here or click Ooops, something wrong appended. w…" at bounding box center [1035, 170] width 241 height 557
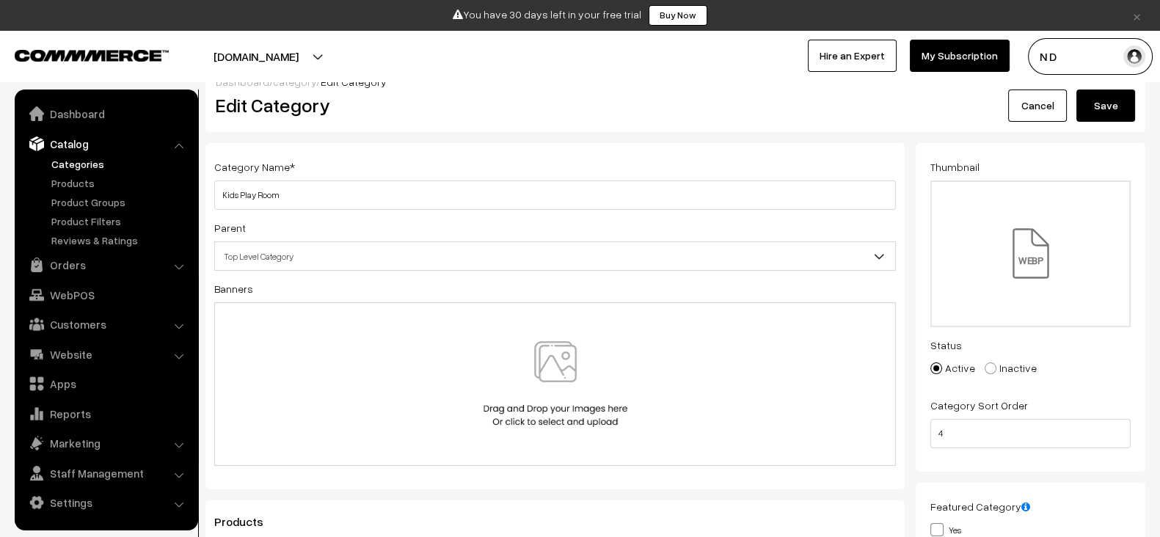
scroll to position [0, 0]
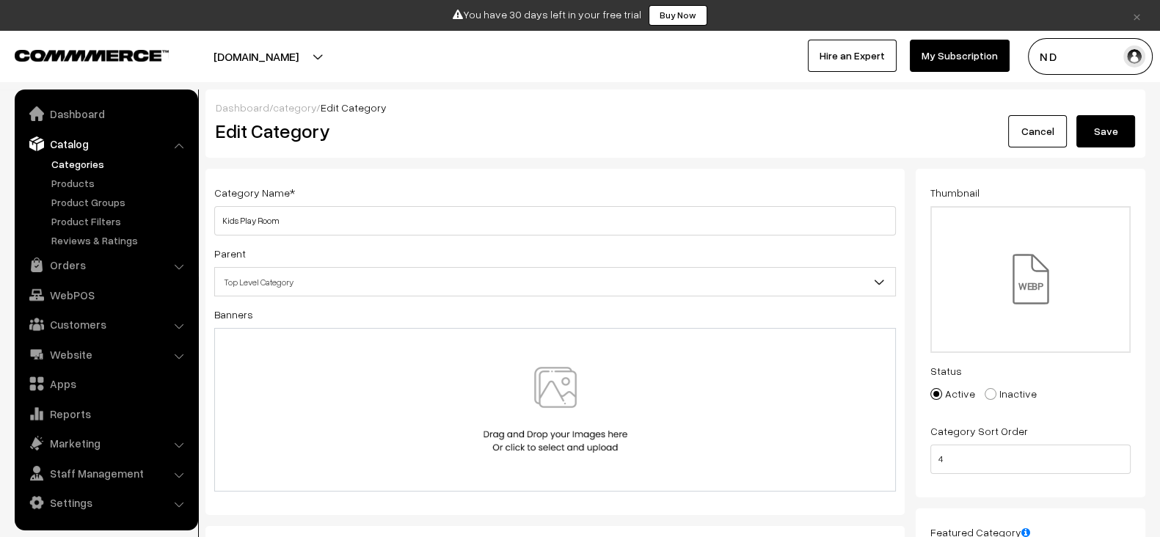
click at [1107, 122] on button "Save" at bounding box center [1105, 131] width 59 height 32
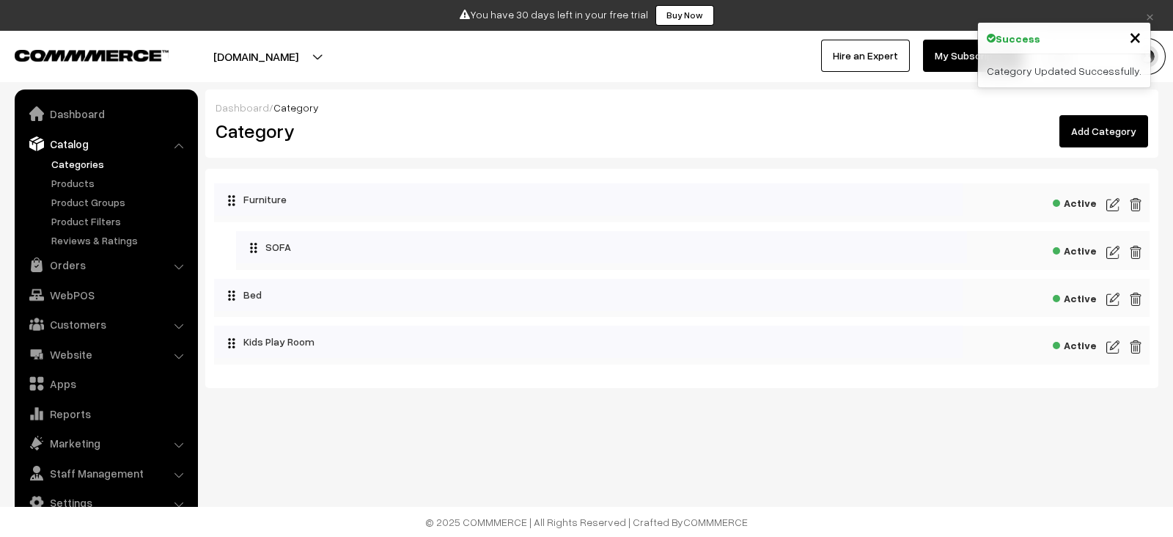
click at [725, 167] on div "Dashboard / Category Category Add Category Collapse Expand Furniture Active Act…" at bounding box center [681, 243] width 953 height 309
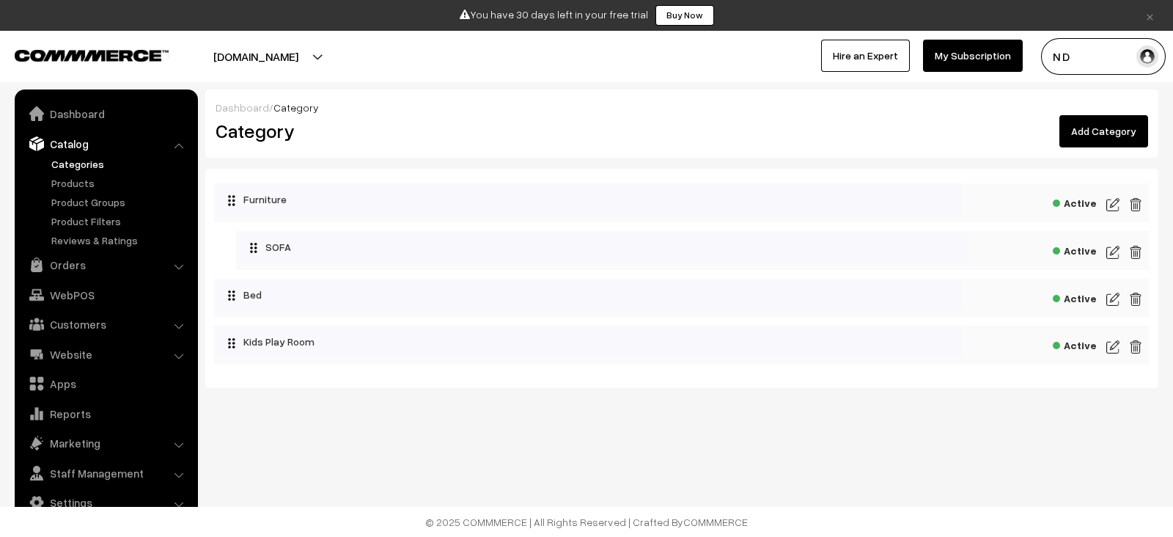
click at [1110, 347] on img at bounding box center [1113, 347] width 13 height 18
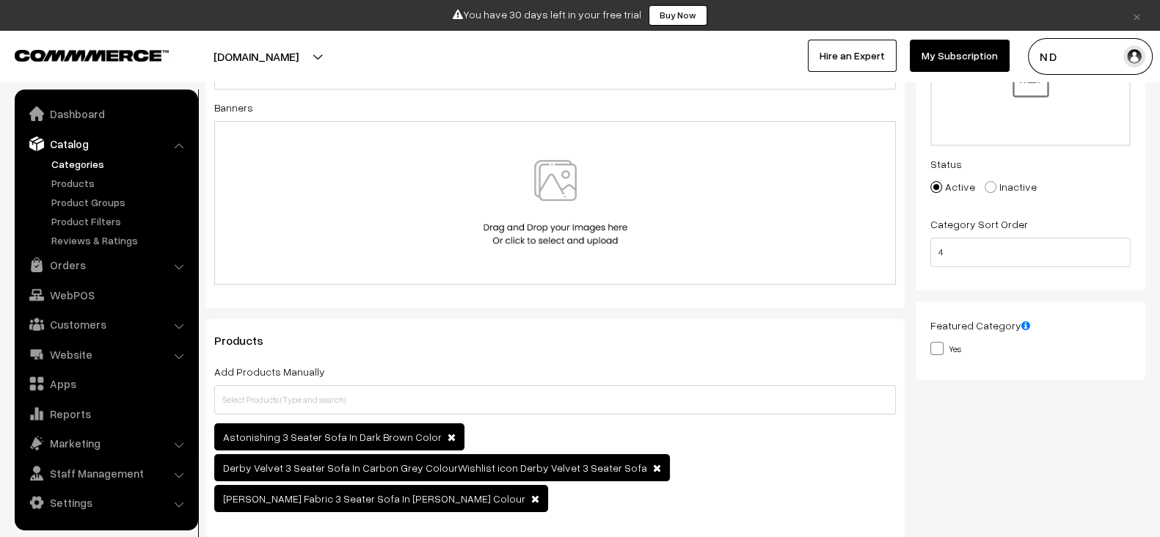
scroll to position [203, 0]
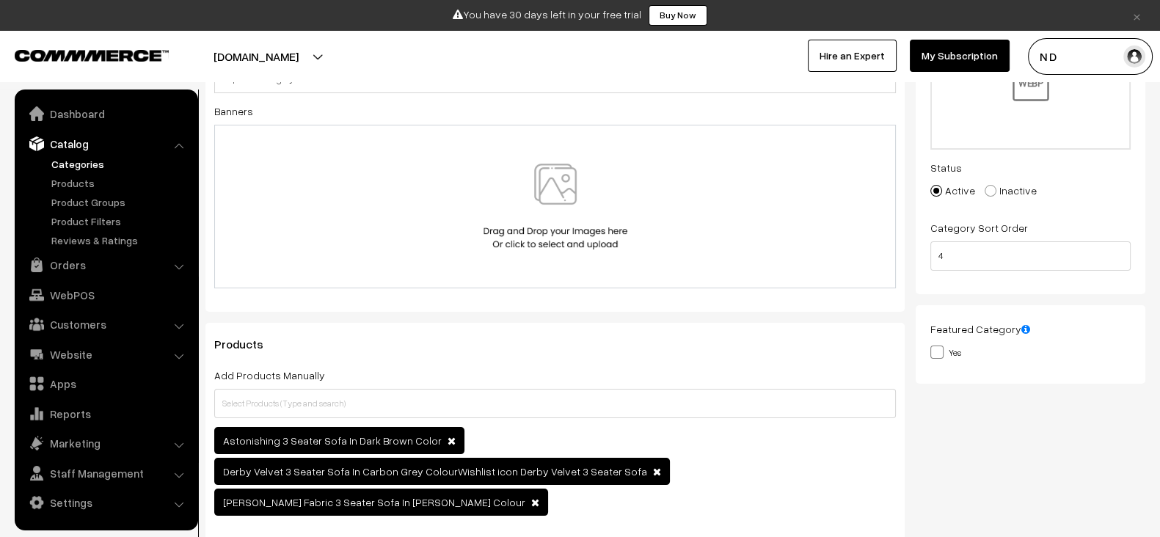
click at [576, 222] on img at bounding box center [555, 207] width 151 height 86
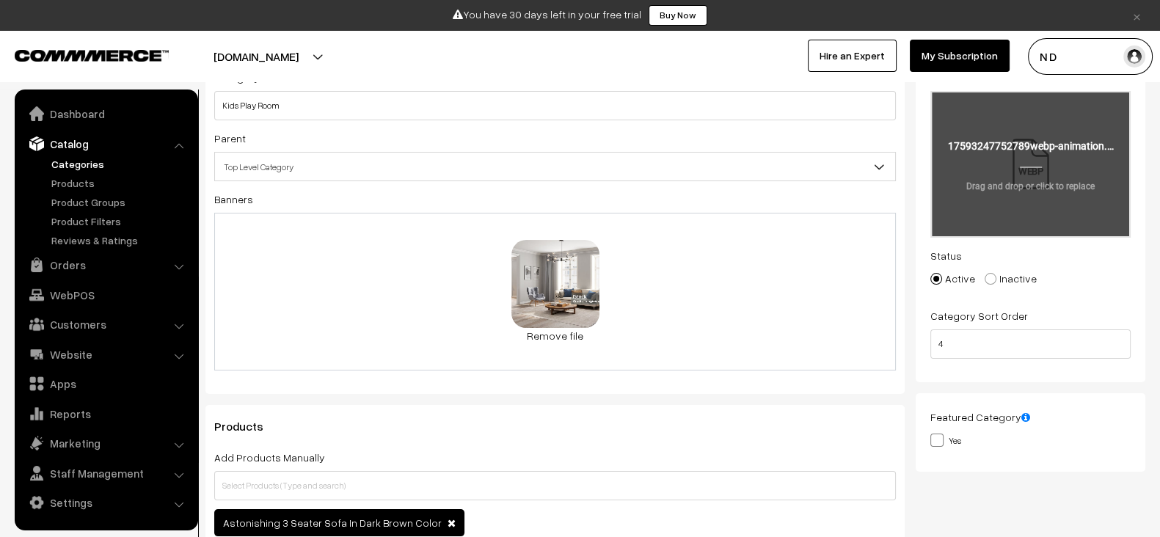
scroll to position [0, 0]
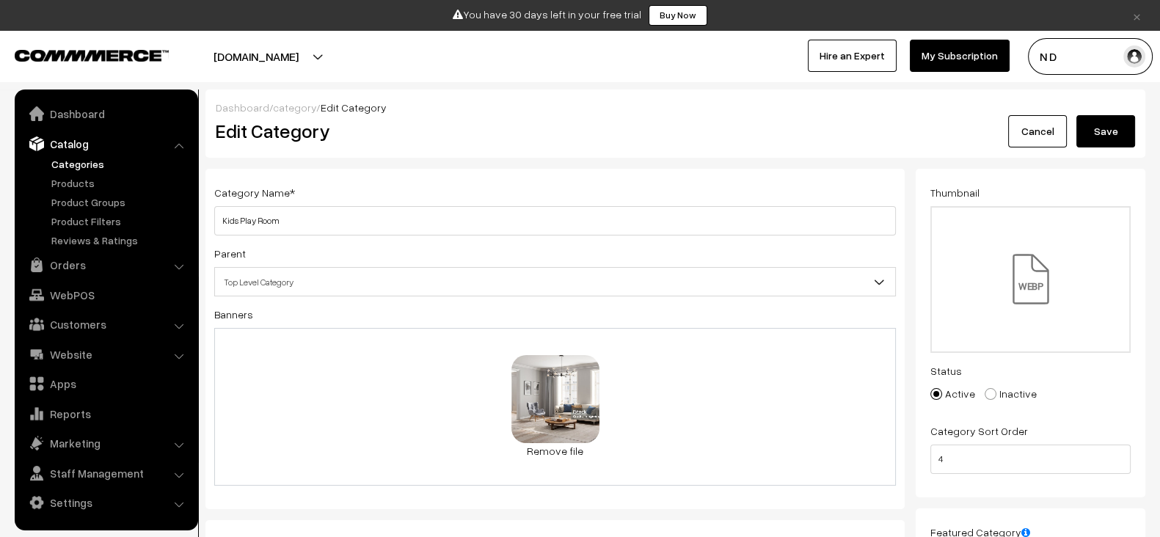
click at [1103, 122] on button "Save" at bounding box center [1105, 131] width 59 height 32
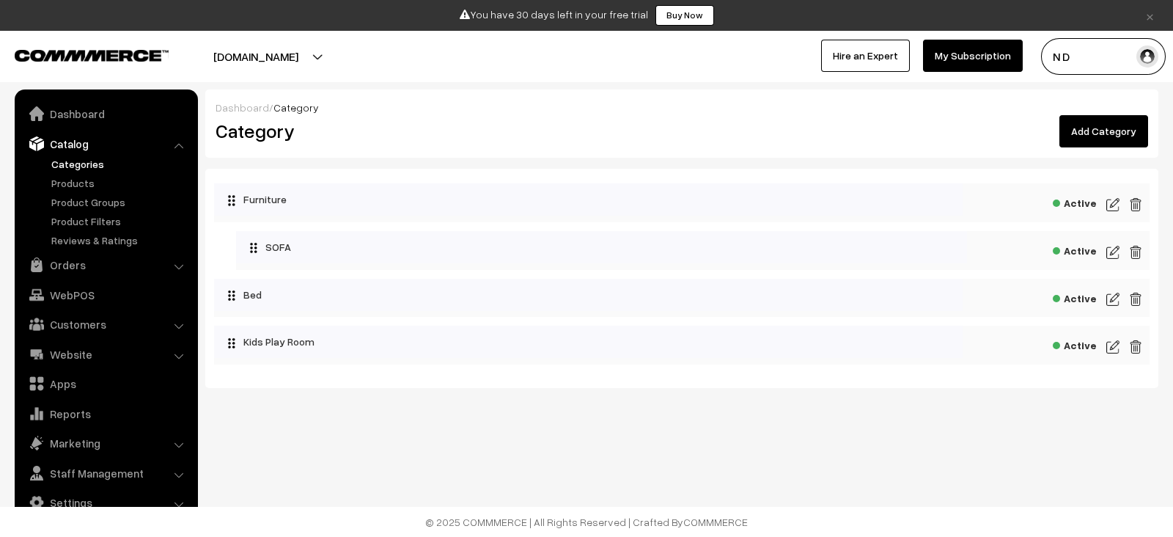
click at [683, 381] on div "Collapse Expand Furniture Active Active Active" at bounding box center [681, 278] width 953 height 219
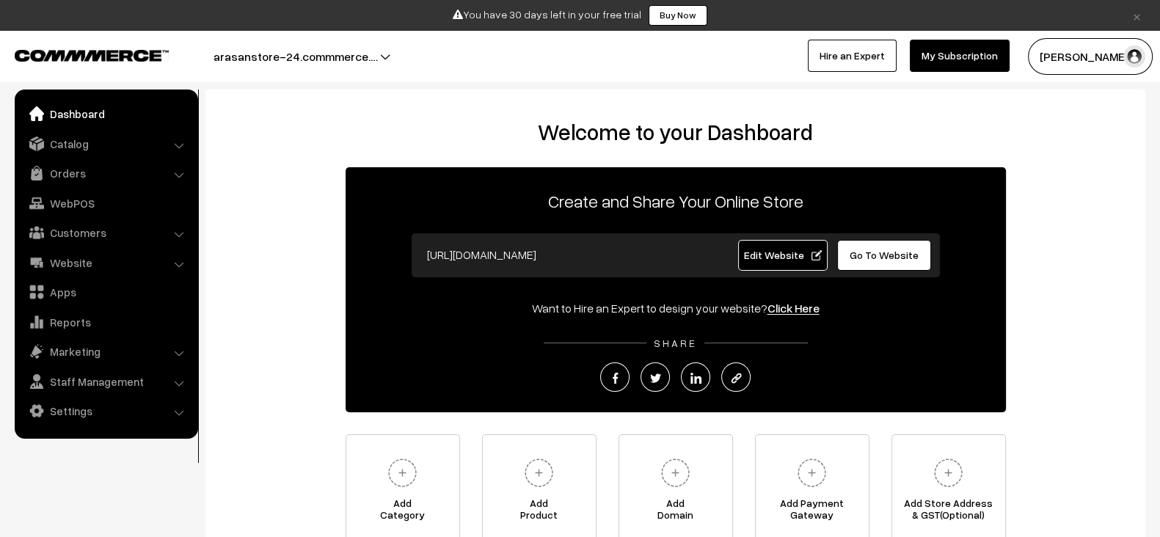
click at [787, 250] on span "Edit Website" at bounding box center [782, 255] width 78 height 12
click at [750, 245] on link "Edit Website" at bounding box center [782, 255] width 89 height 31
click at [73, 148] on link "Catalog" at bounding box center [105, 144] width 175 height 26
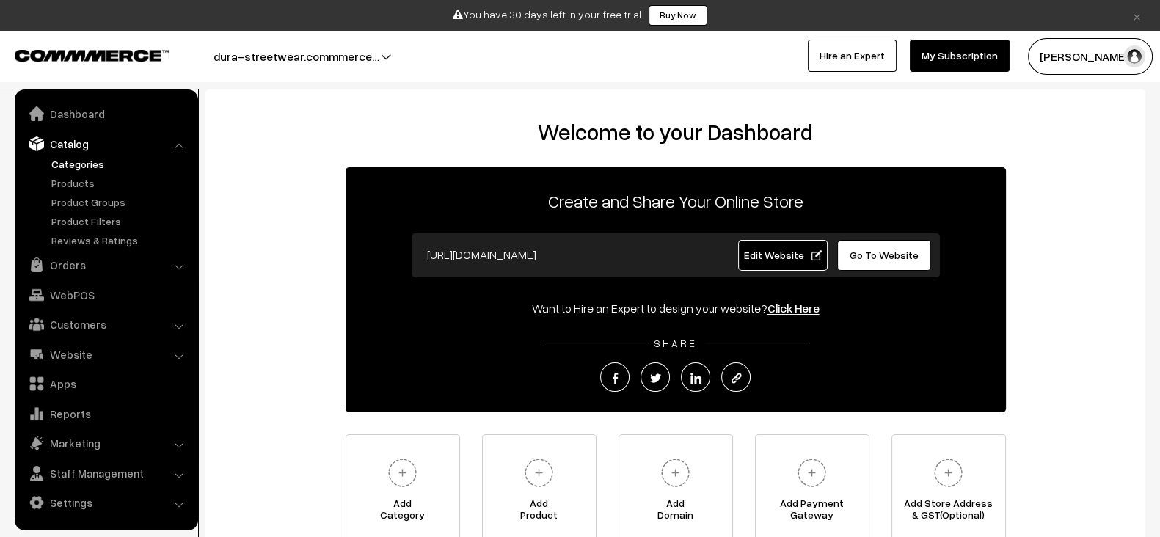
click at [93, 163] on link "Categories" at bounding box center [120, 163] width 145 height 15
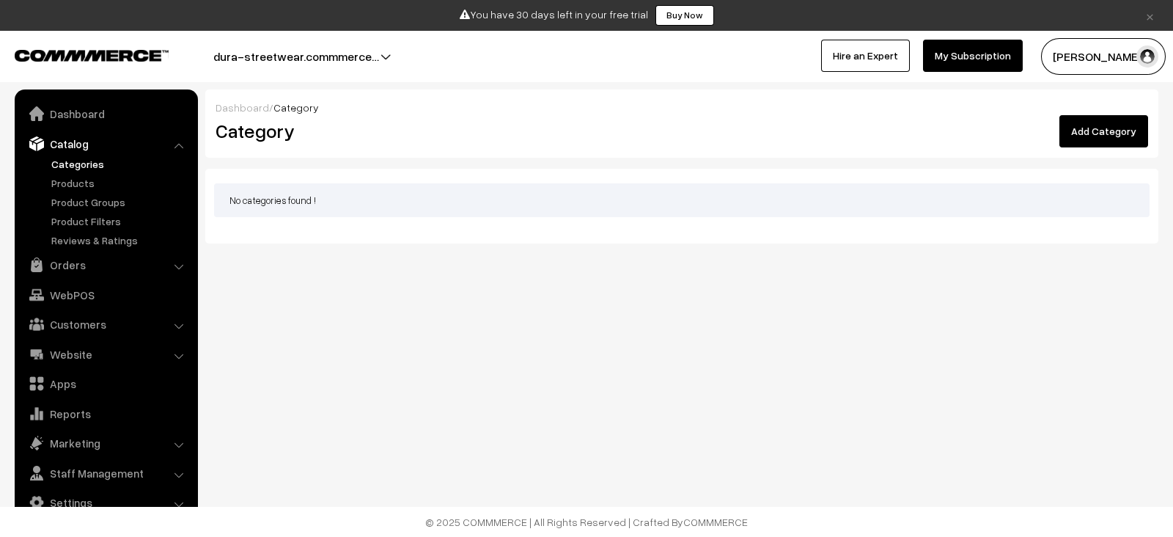
click at [84, 183] on link "Products" at bounding box center [120, 182] width 145 height 15
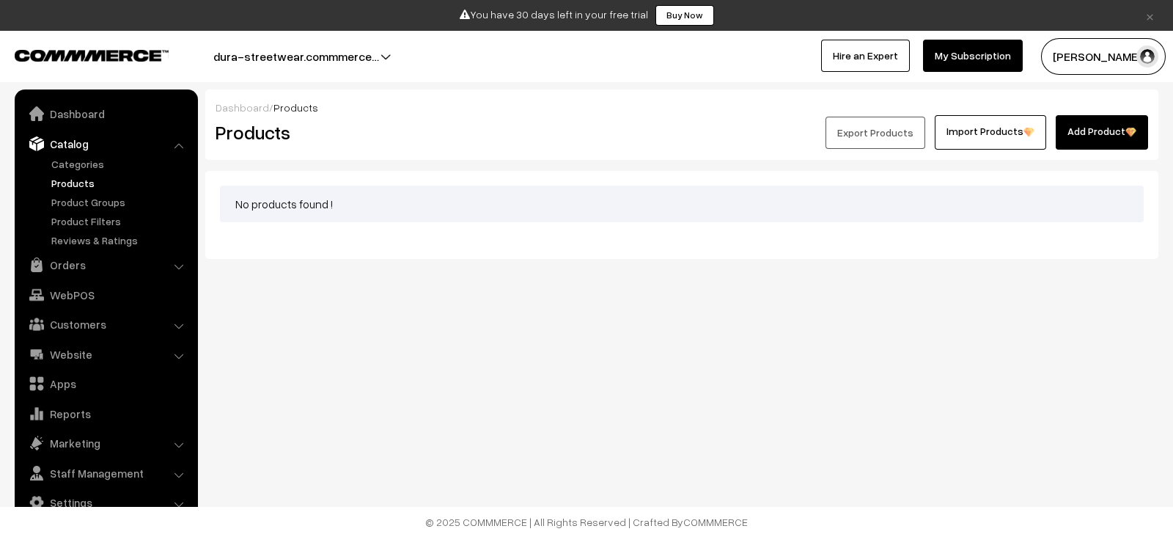
click at [87, 196] on link "Product Groups" at bounding box center [120, 201] width 145 height 15
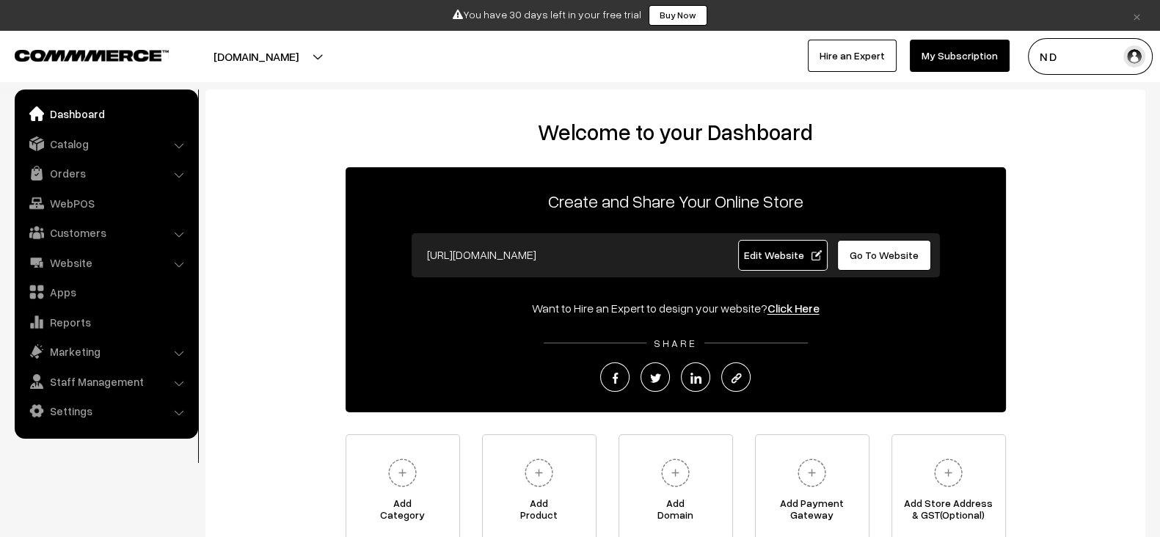
click at [783, 258] on span "Edit Website" at bounding box center [782, 255] width 78 height 12
click at [103, 142] on link "Catalog" at bounding box center [105, 144] width 175 height 26
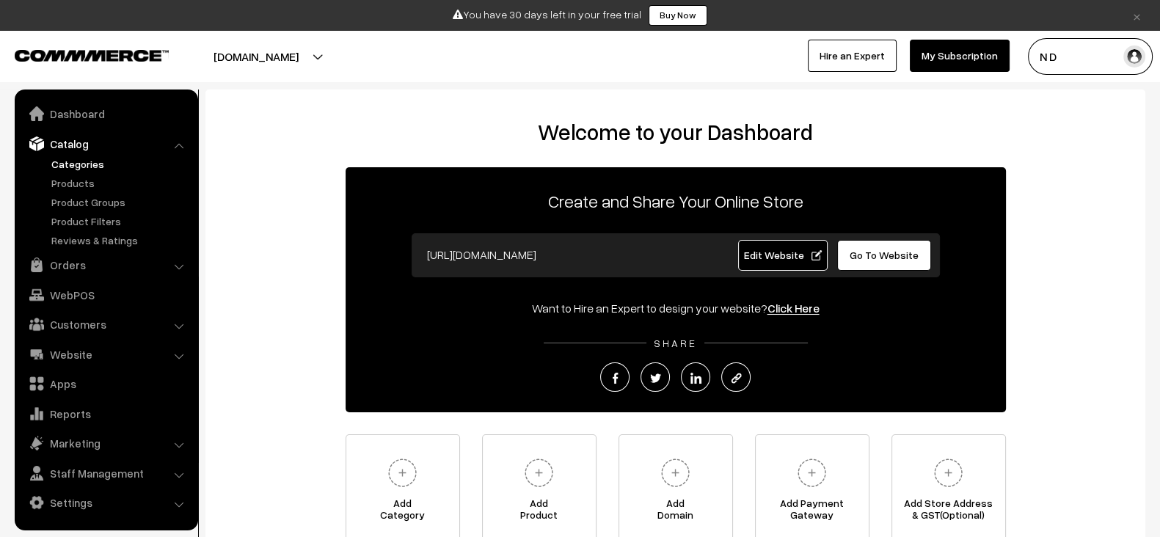
click at [71, 158] on link "Categories" at bounding box center [120, 163] width 145 height 15
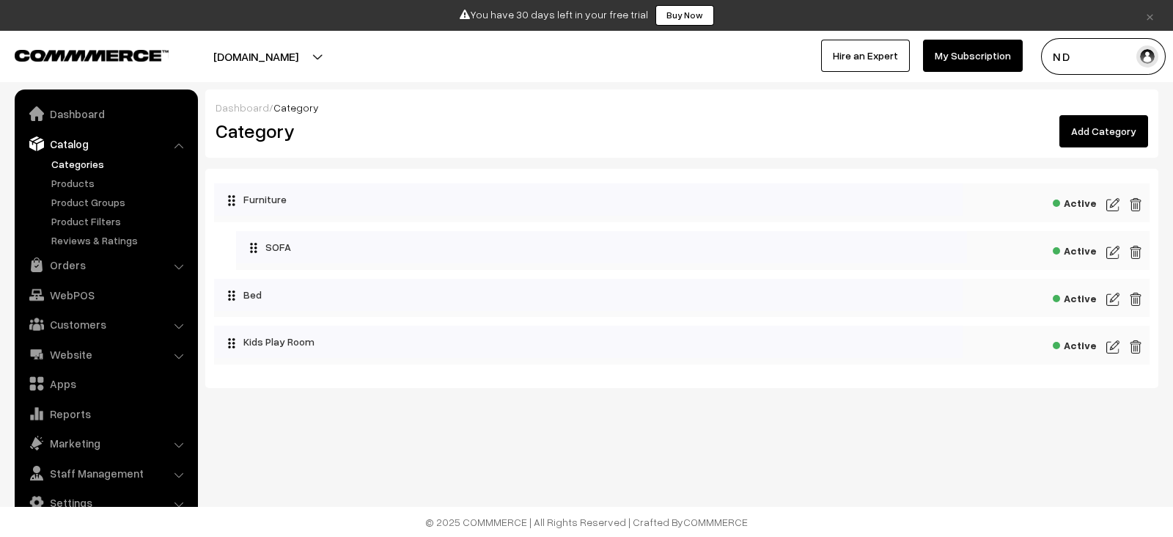
click at [71, 184] on link "Products" at bounding box center [120, 182] width 145 height 15
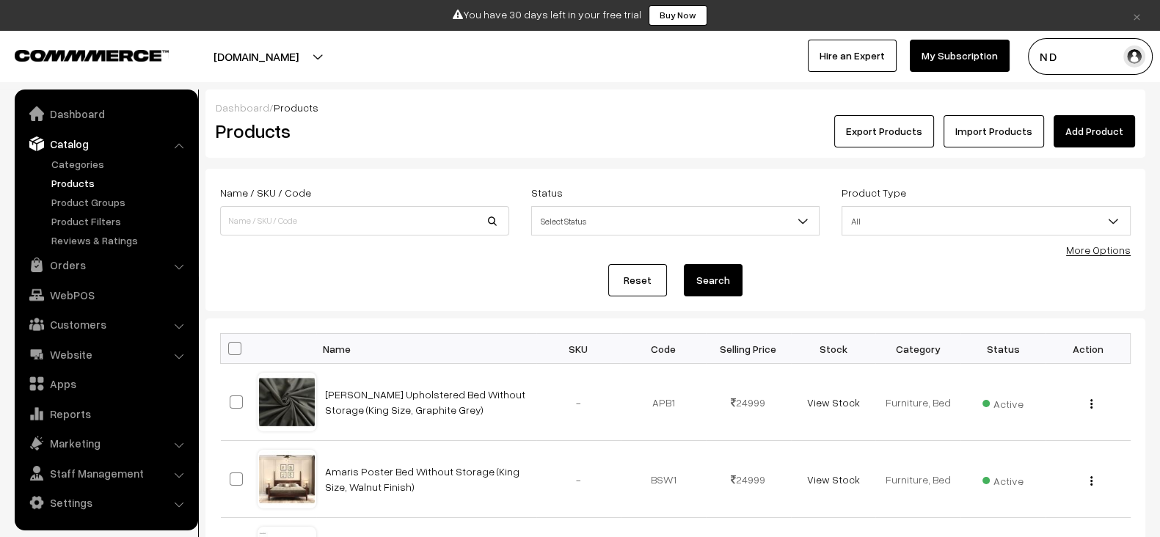
click at [71, 198] on link "Product Groups" at bounding box center [120, 201] width 145 height 15
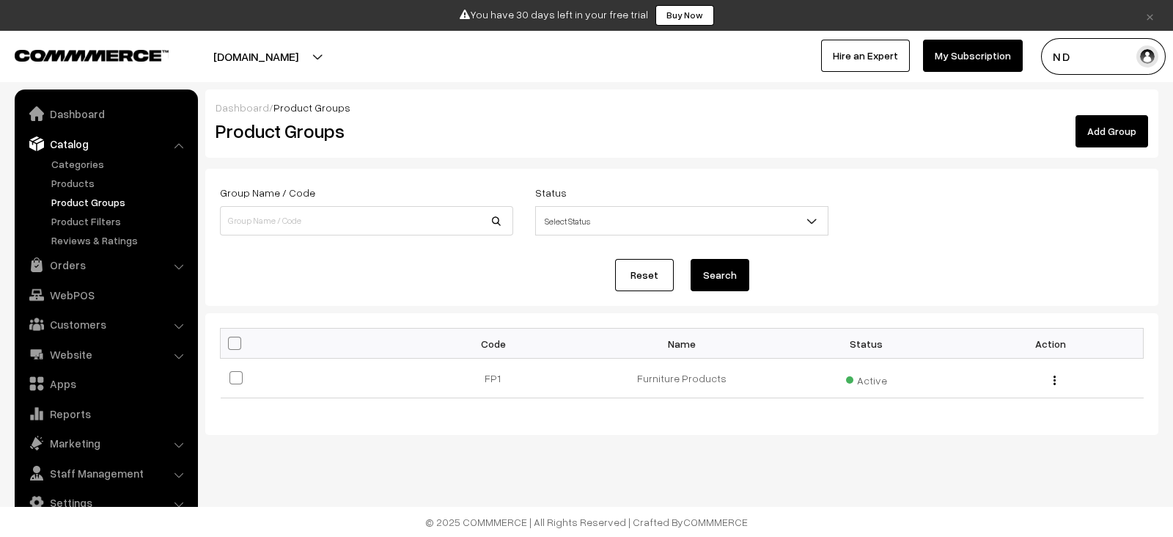
click at [76, 223] on link "Product Filters" at bounding box center [120, 220] width 145 height 15
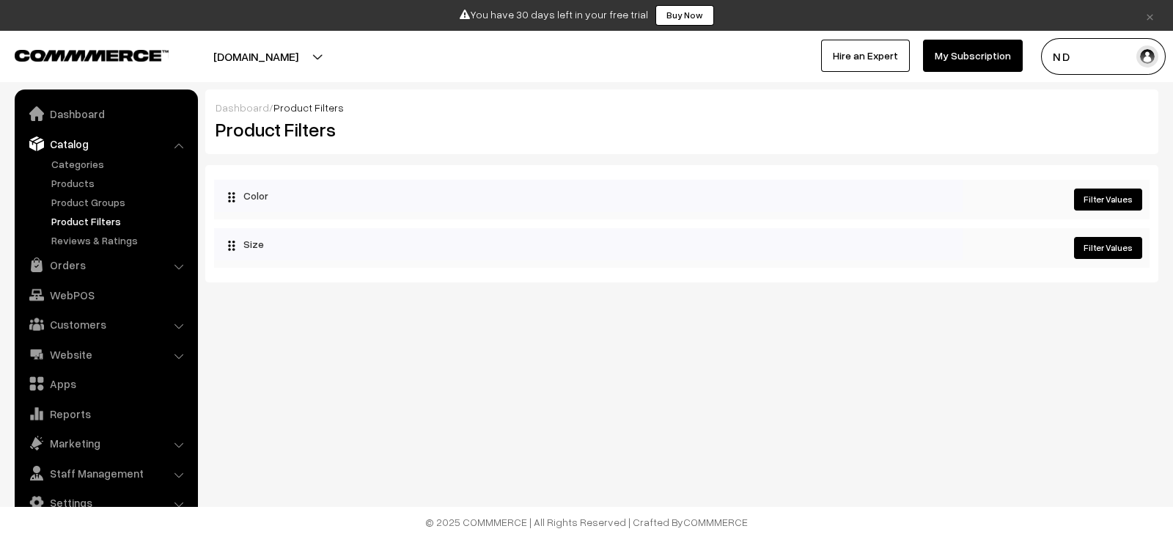
click at [77, 241] on link "Reviews & Ratings" at bounding box center [120, 239] width 145 height 15
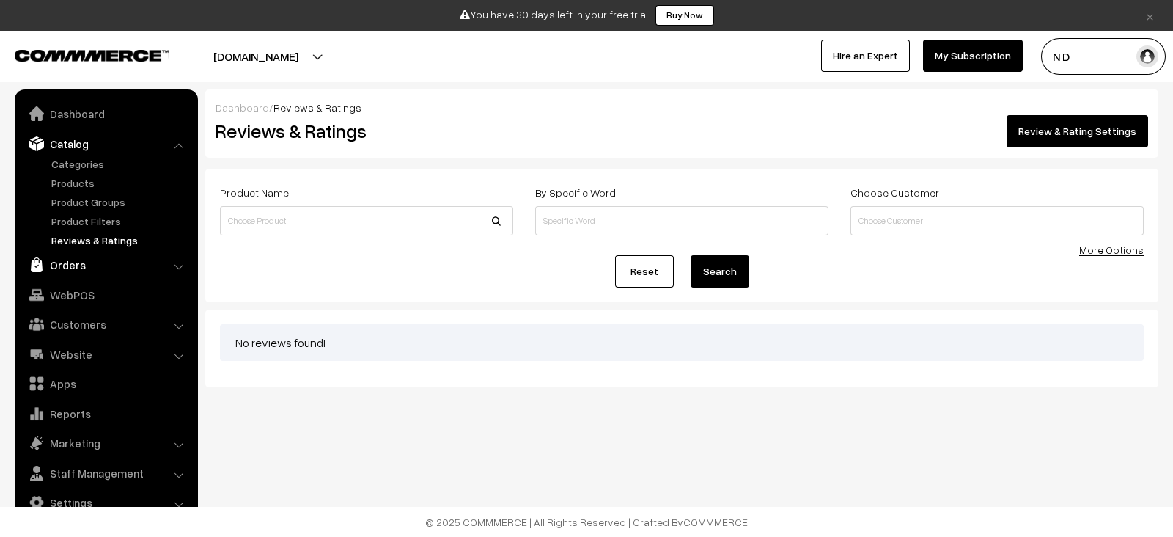
click at [65, 265] on link "Orders" at bounding box center [105, 265] width 175 height 26
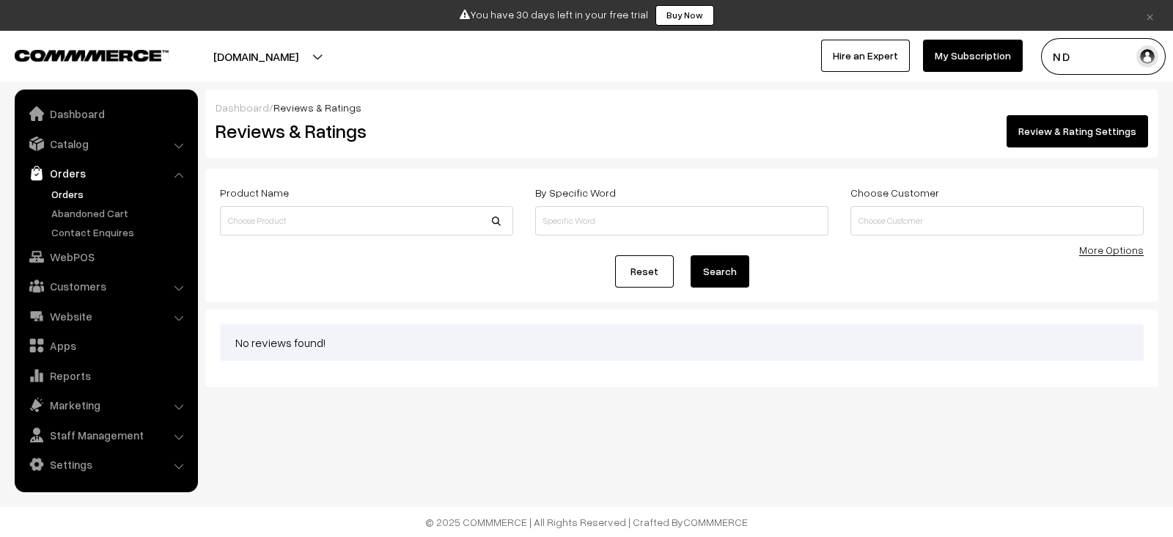
click at [82, 192] on link "Orders" at bounding box center [120, 193] width 145 height 15
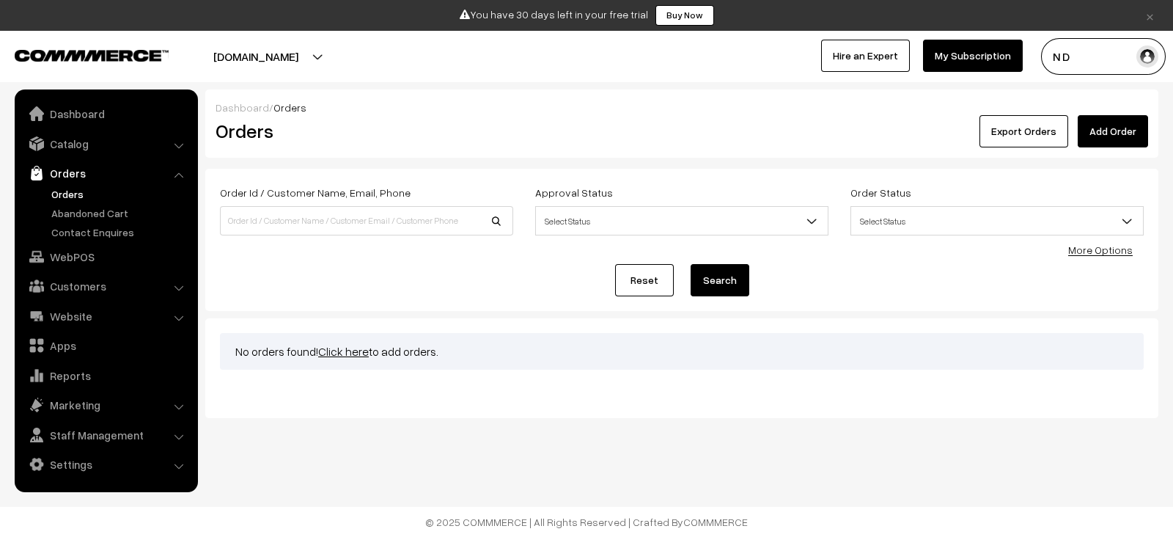
click at [100, 203] on ul "Orders" at bounding box center [106, 213] width 176 height 54
click at [100, 210] on link "Abandoned Cart" at bounding box center [120, 212] width 145 height 15
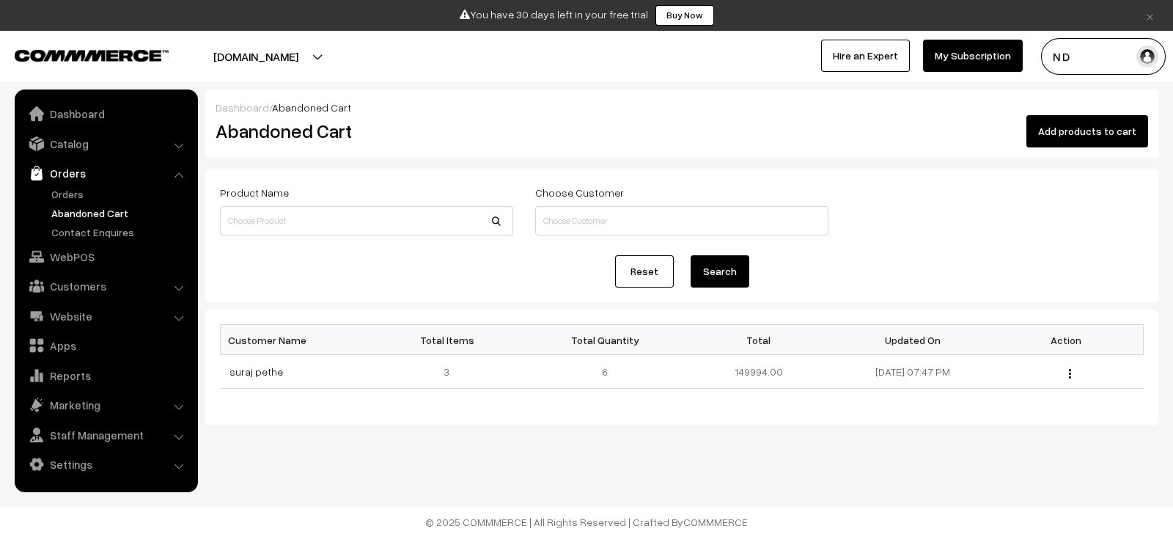
click at [100, 236] on link "Contact Enquires" at bounding box center [120, 231] width 145 height 15
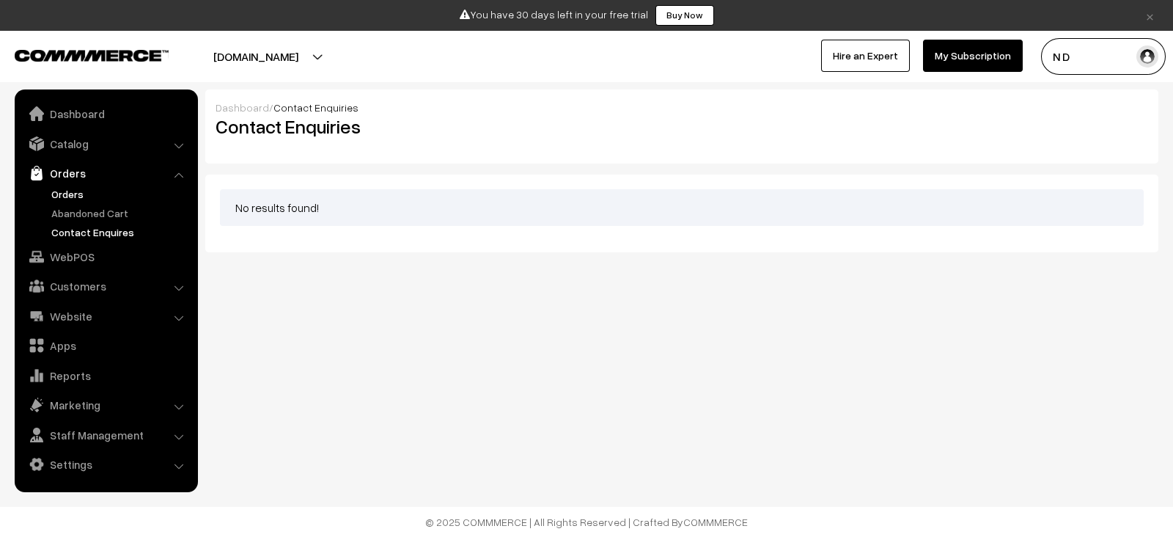
click at [73, 196] on link "Orders" at bounding box center [120, 193] width 145 height 15
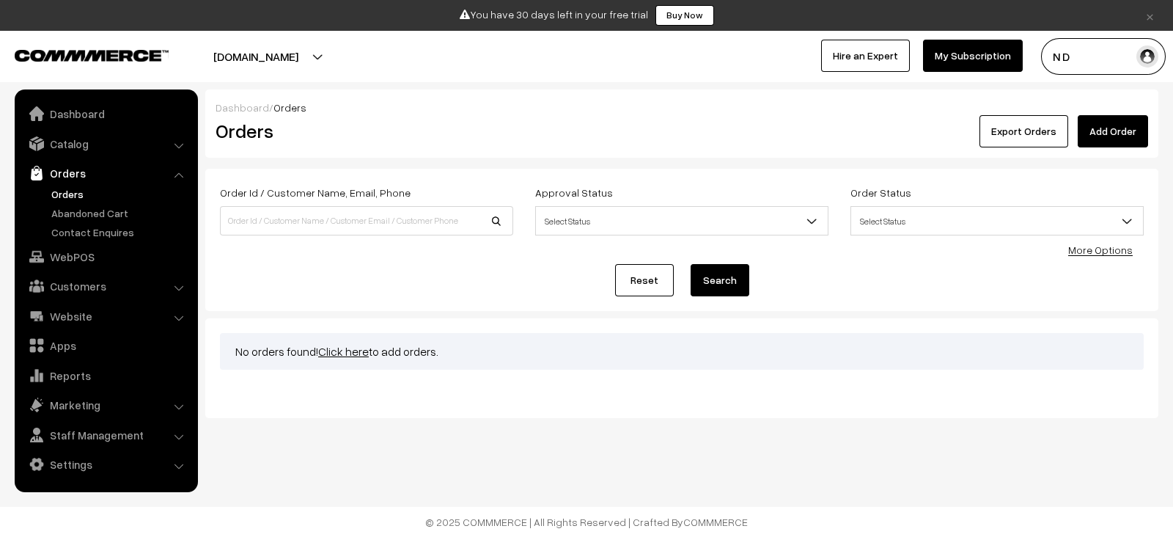
click at [1114, 128] on link "Add Order" at bounding box center [1113, 131] width 70 height 32
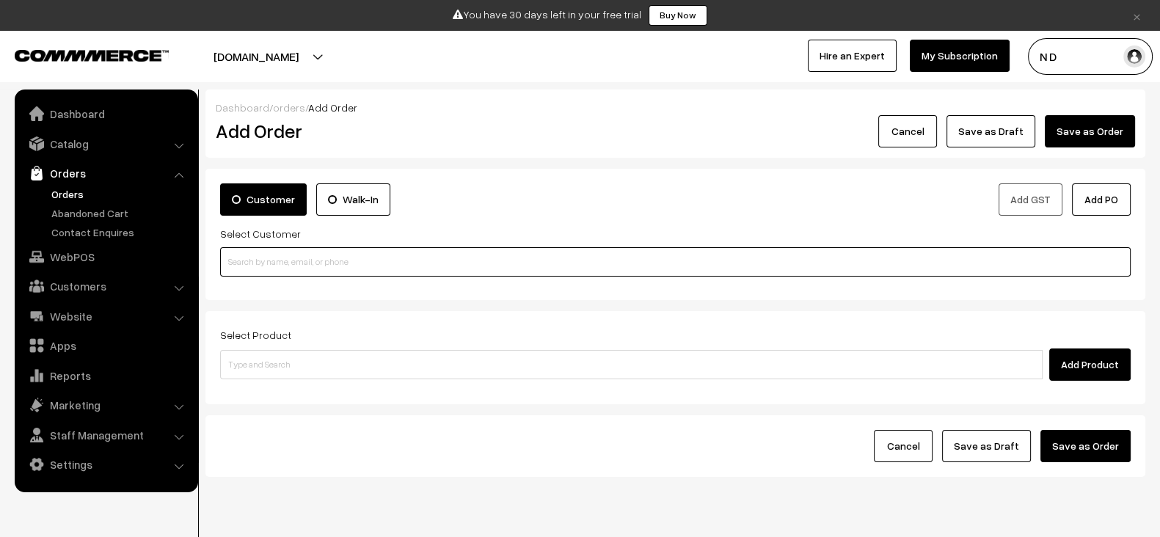
click at [531, 269] on input at bounding box center [675, 261] width 910 height 29
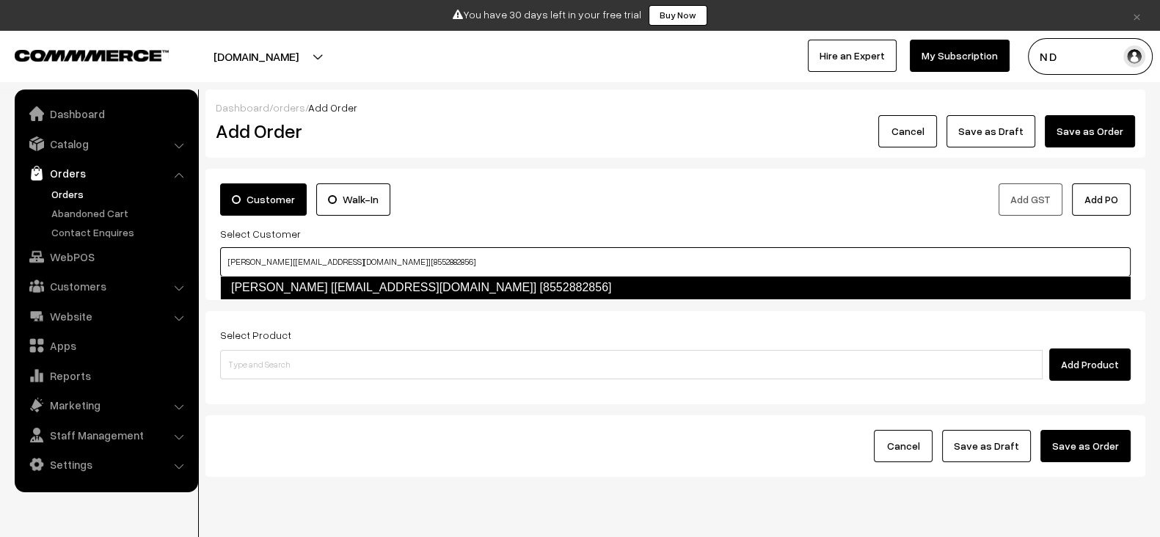
type input "suraj pethe [surajp@outdoinc.com] [8552882856]"
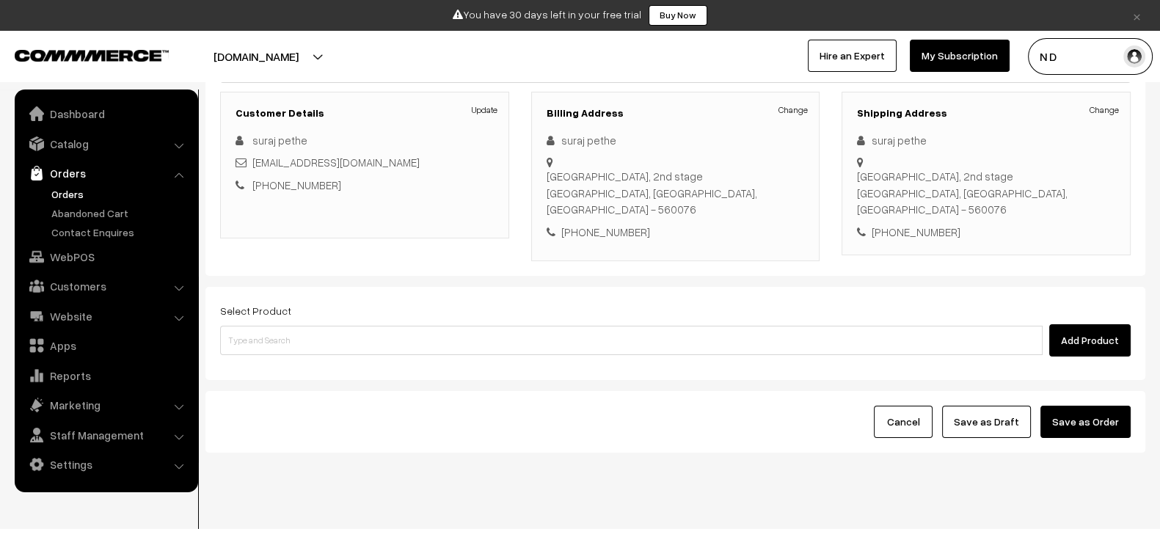
scroll to position [198, 0]
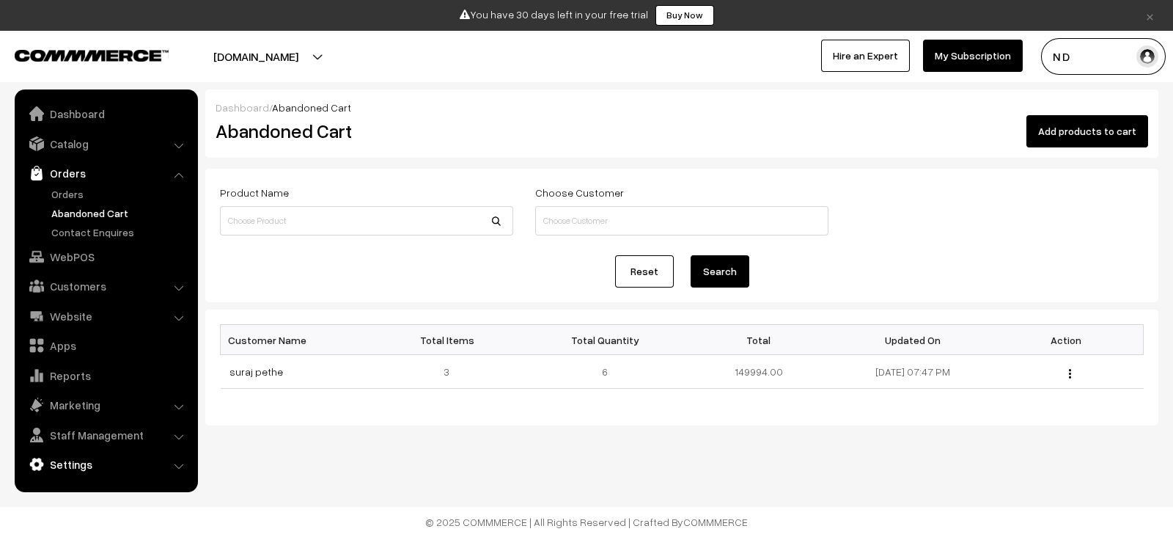
click at [92, 454] on link "Settings" at bounding box center [105, 464] width 175 height 26
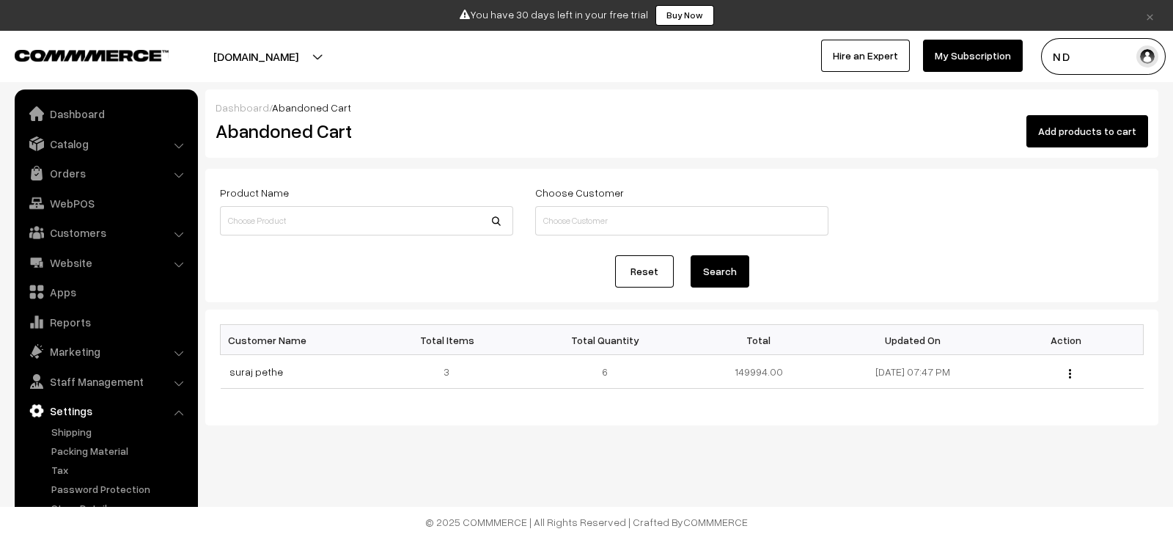
click at [658, 270] on link "Reset" at bounding box center [644, 271] width 59 height 32
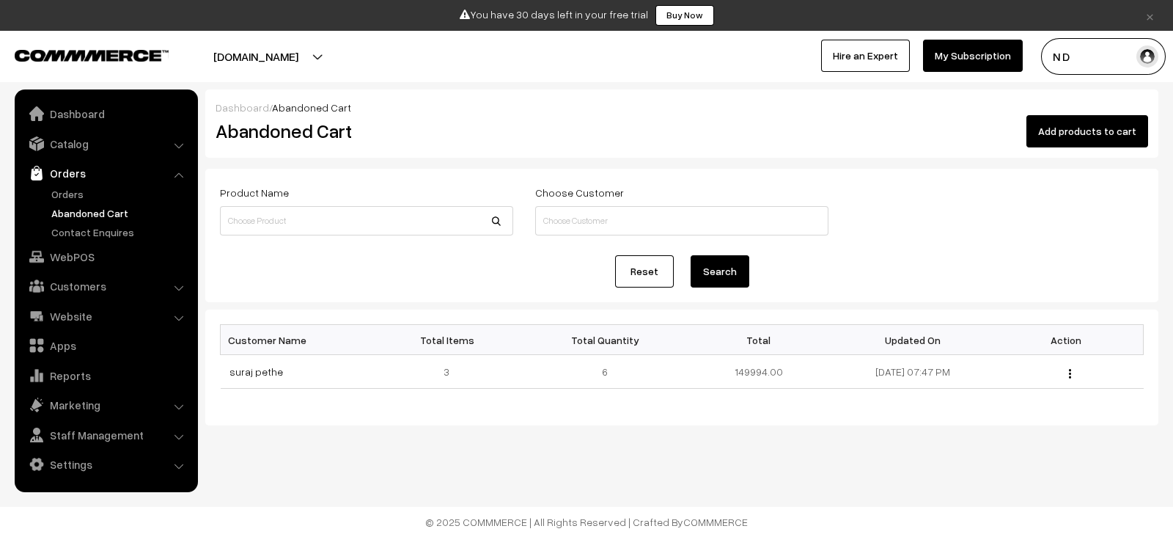
click at [514, 282] on div "Reset Search" at bounding box center [682, 271] width 924 height 32
